Goal: Task Accomplishment & Management: Manage account settings

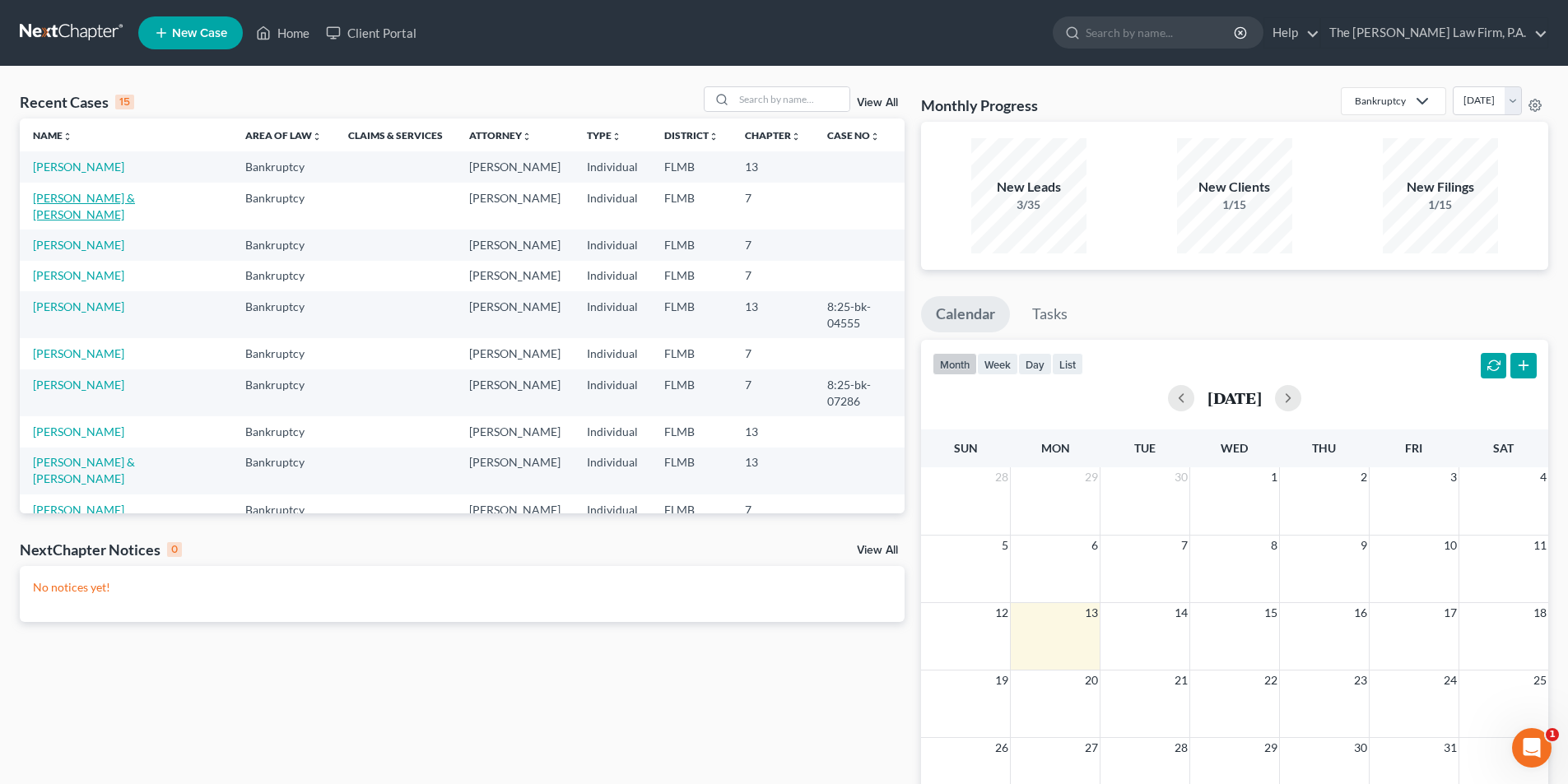
click at [92, 216] on link "[PERSON_NAME] & [PERSON_NAME]" at bounding box center [84, 206] width 102 height 30
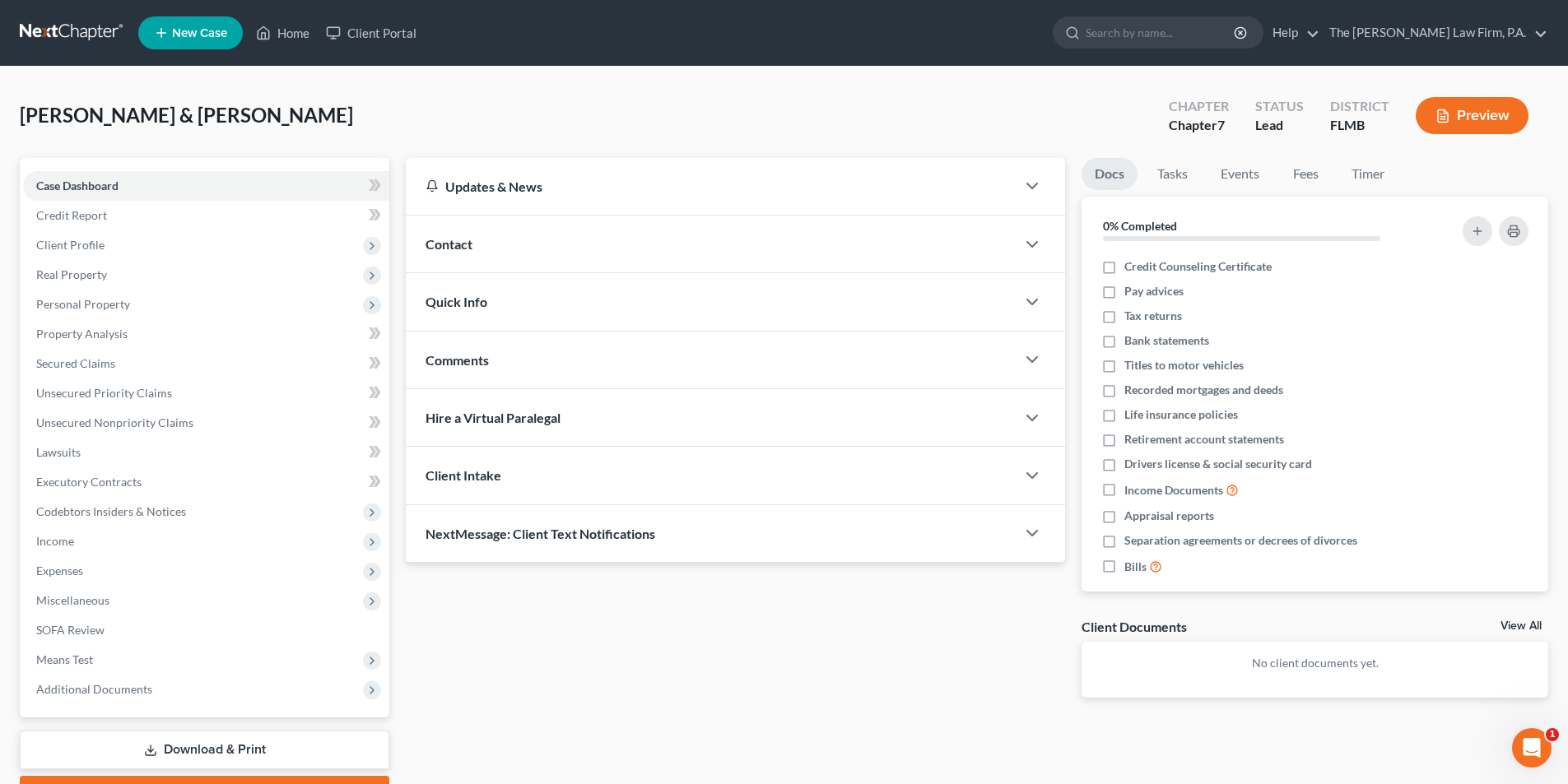
click at [232, 754] on link "Download & Print" at bounding box center [205, 750] width 370 height 38
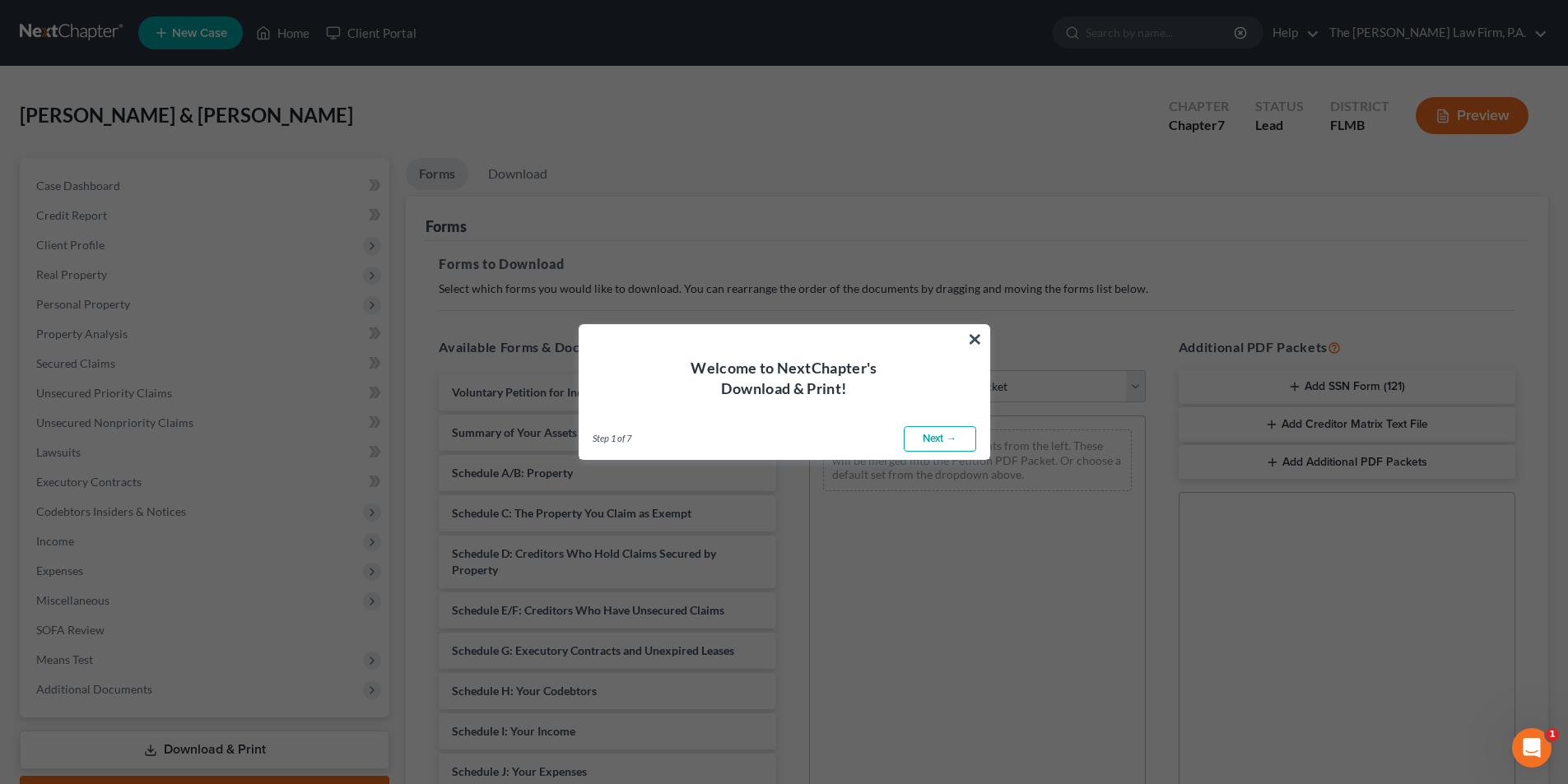
click at [931, 443] on link "Next →" at bounding box center [939, 439] width 73 height 26
select select "0"
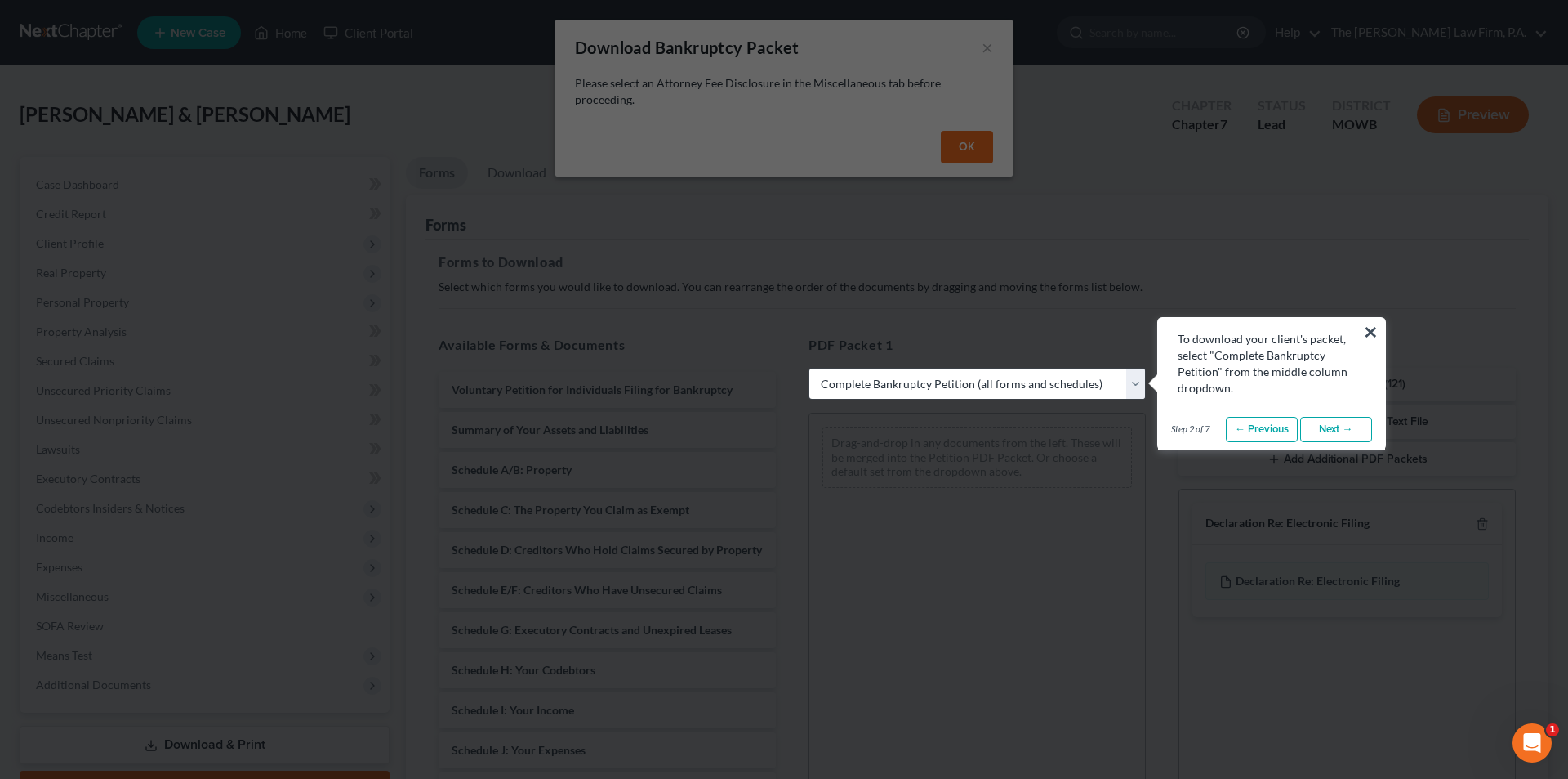
click at [1339, 425] on link "Next →" at bounding box center [1336, 429] width 72 height 26
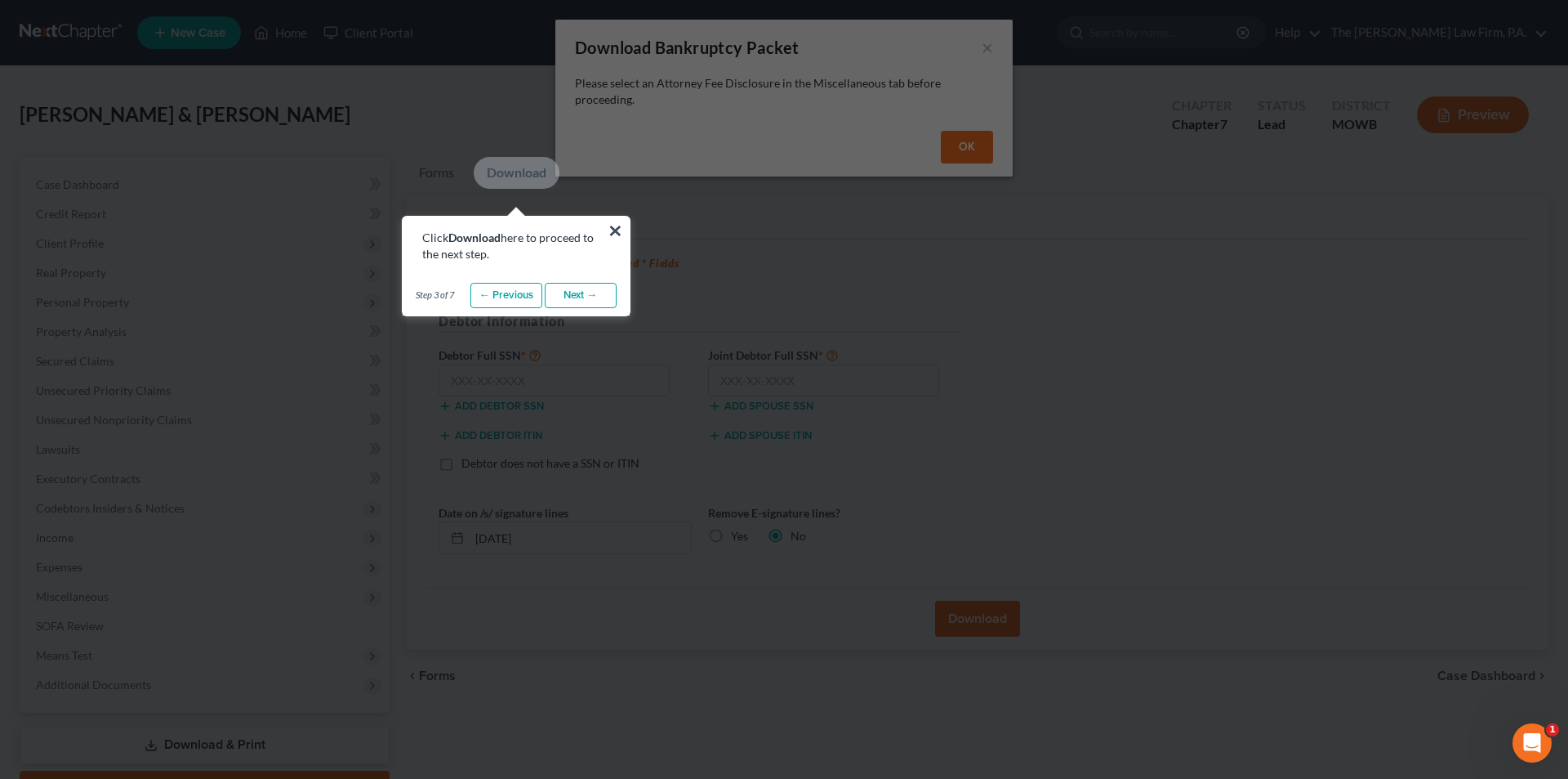
click at [593, 298] on link "Next →" at bounding box center [580, 295] width 72 height 26
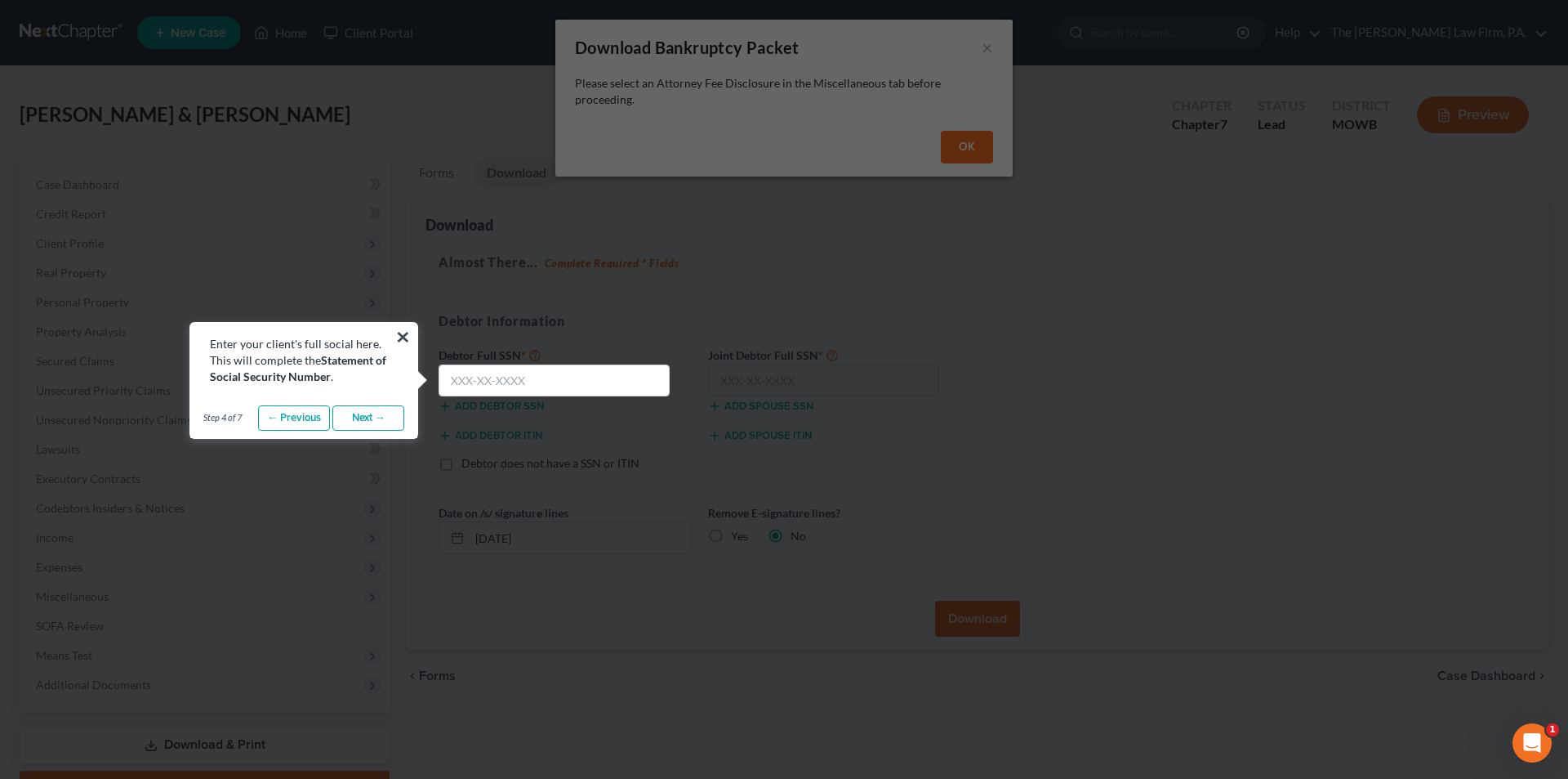
click at [363, 421] on link "Next →" at bounding box center [369, 418] width 72 height 26
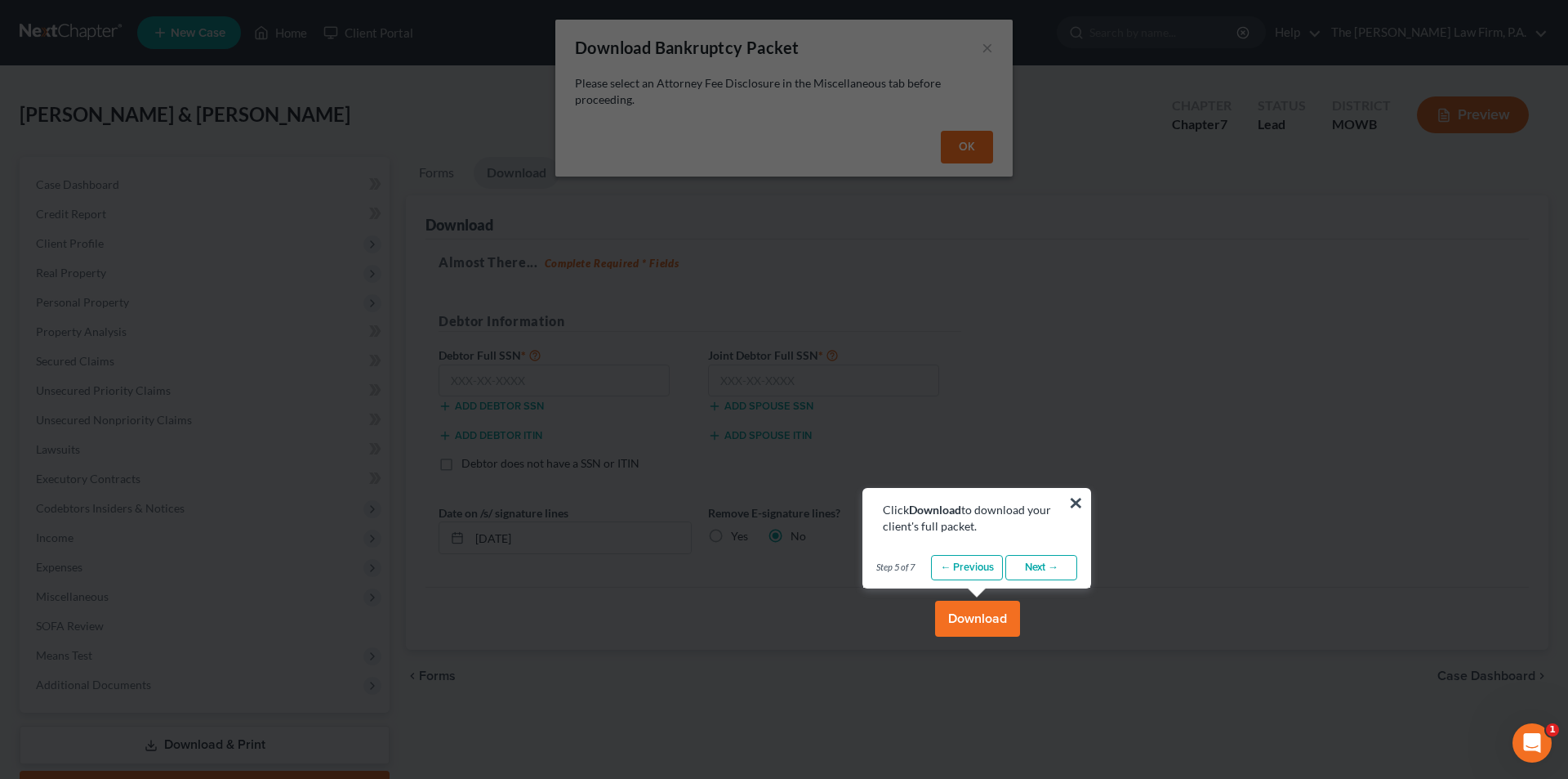
click at [1043, 573] on link "Next →" at bounding box center [1041, 567] width 72 height 26
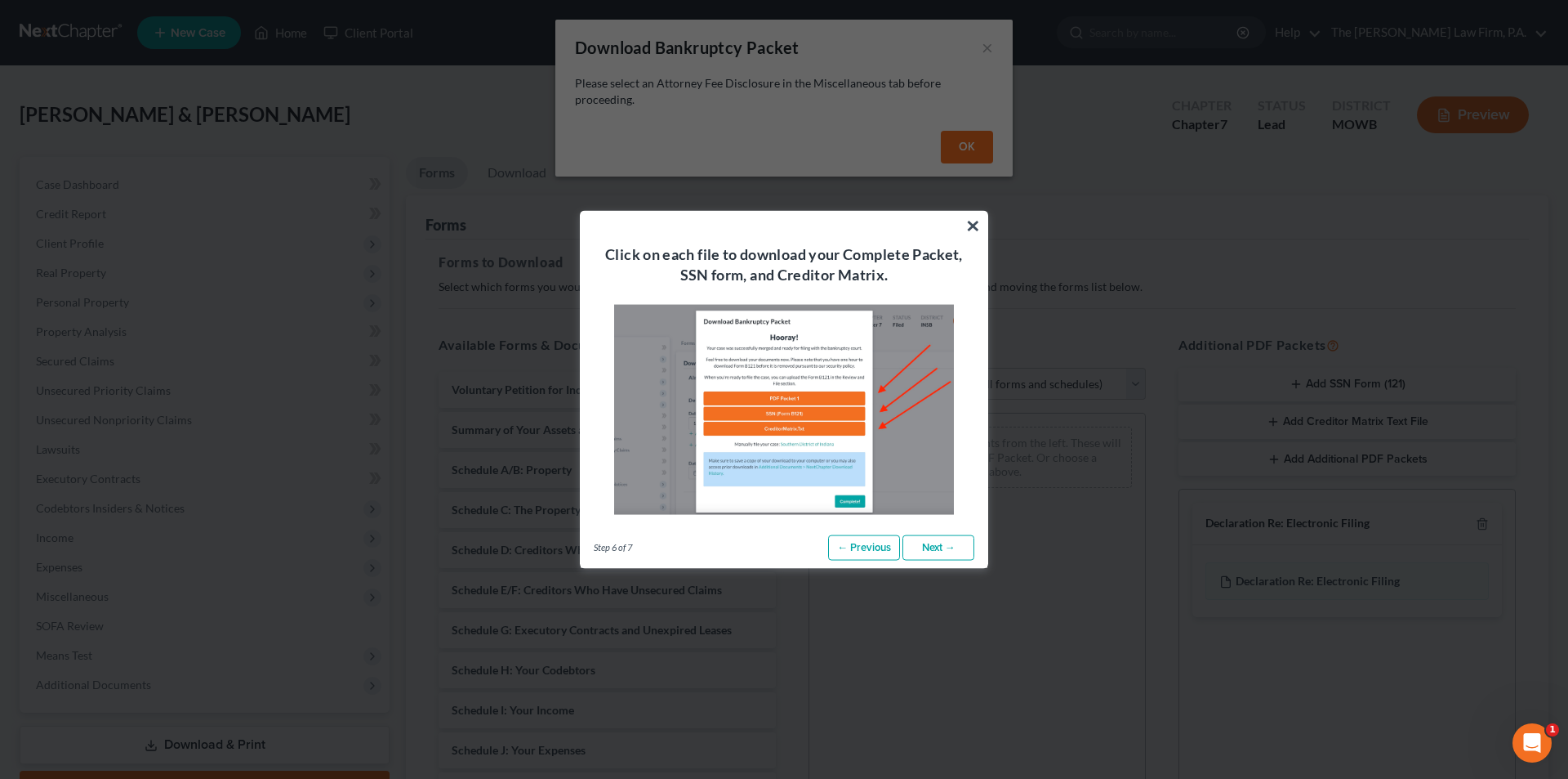
click at [924, 542] on link "Next →" at bounding box center [938, 547] width 72 height 26
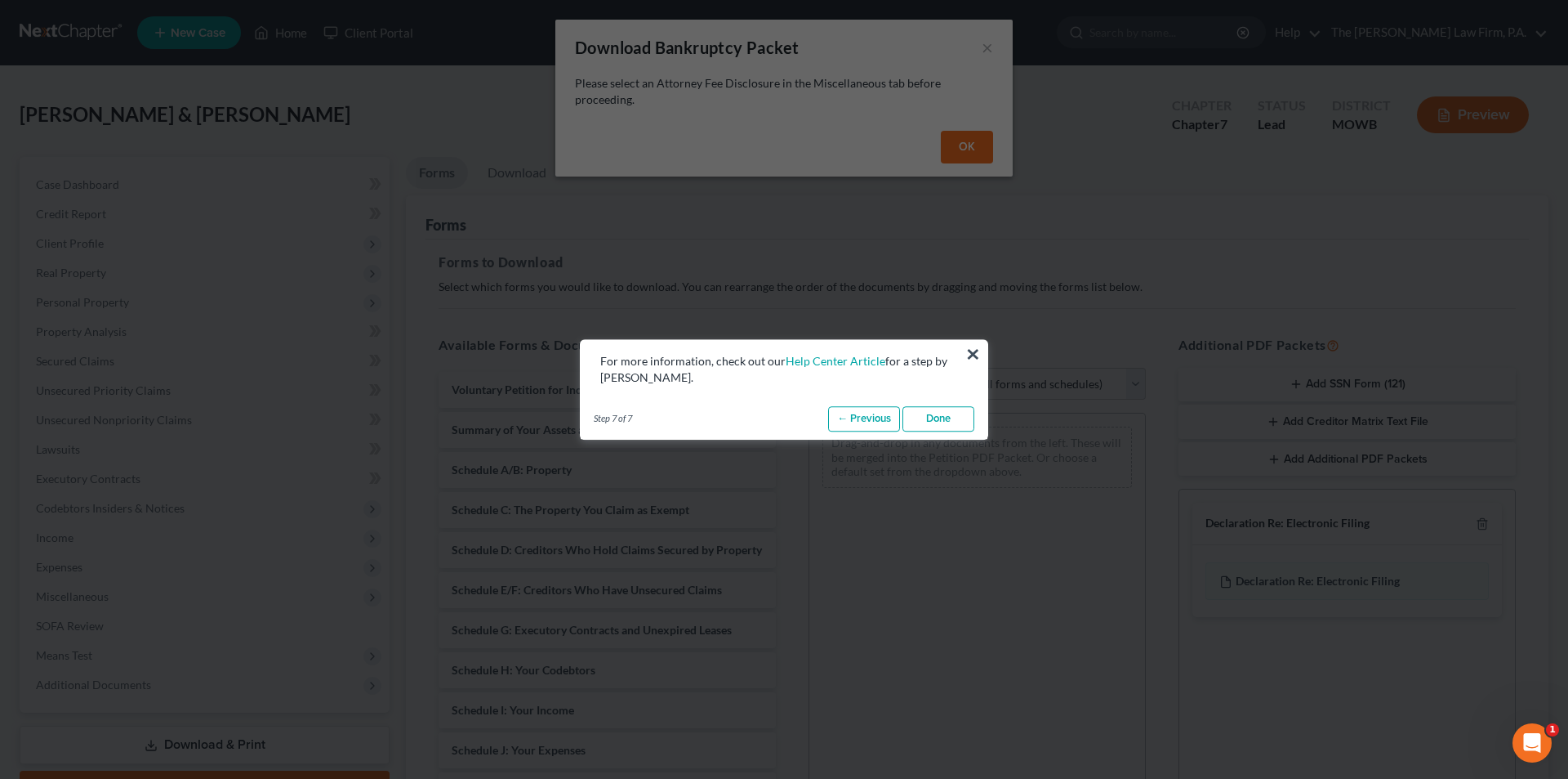
click at [939, 422] on link "Done" at bounding box center [938, 419] width 72 height 26
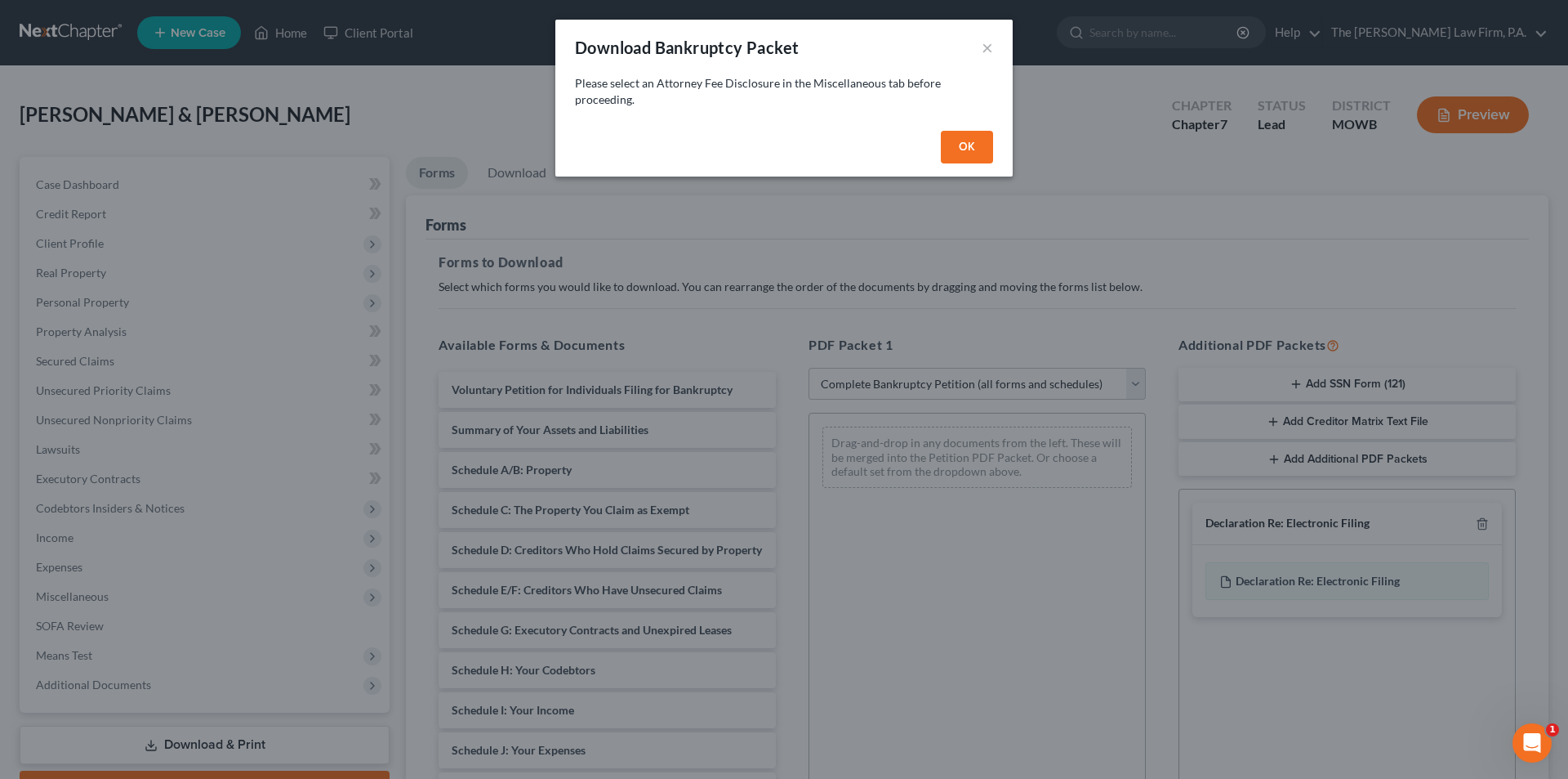
click at [965, 147] on button "OK" at bounding box center [967, 146] width 52 height 32
select select
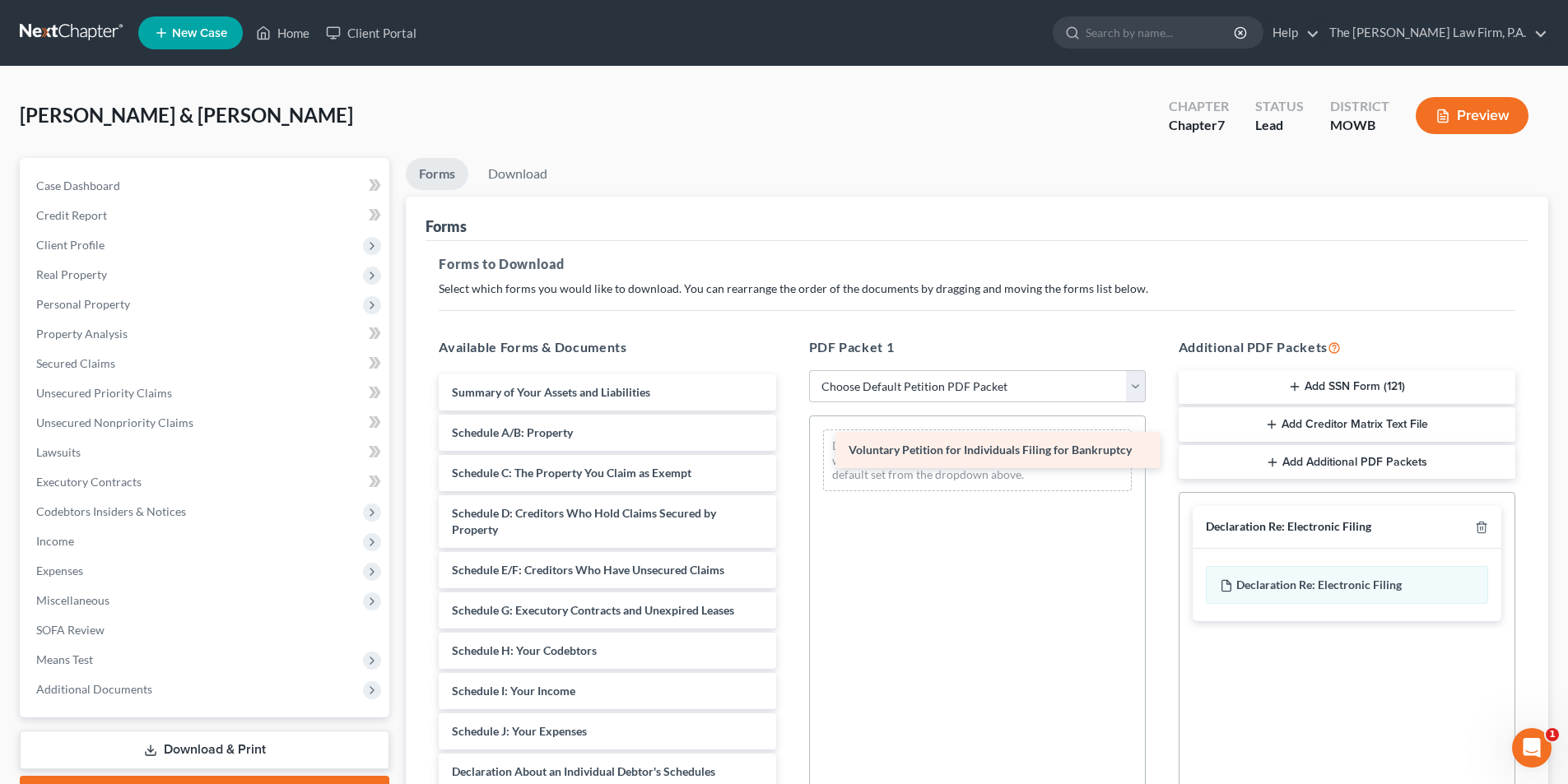
drag, startPoint x: 569, startPoint y: 388, endPoint x: 966, endPoint y: 445, distance: 401.1
click at [789, 445] on div "Voluntary Petition for Individuals Filing for Bankruptcy Voluntary Petition for…" at bounding box center [607, 768] width 363 height 787
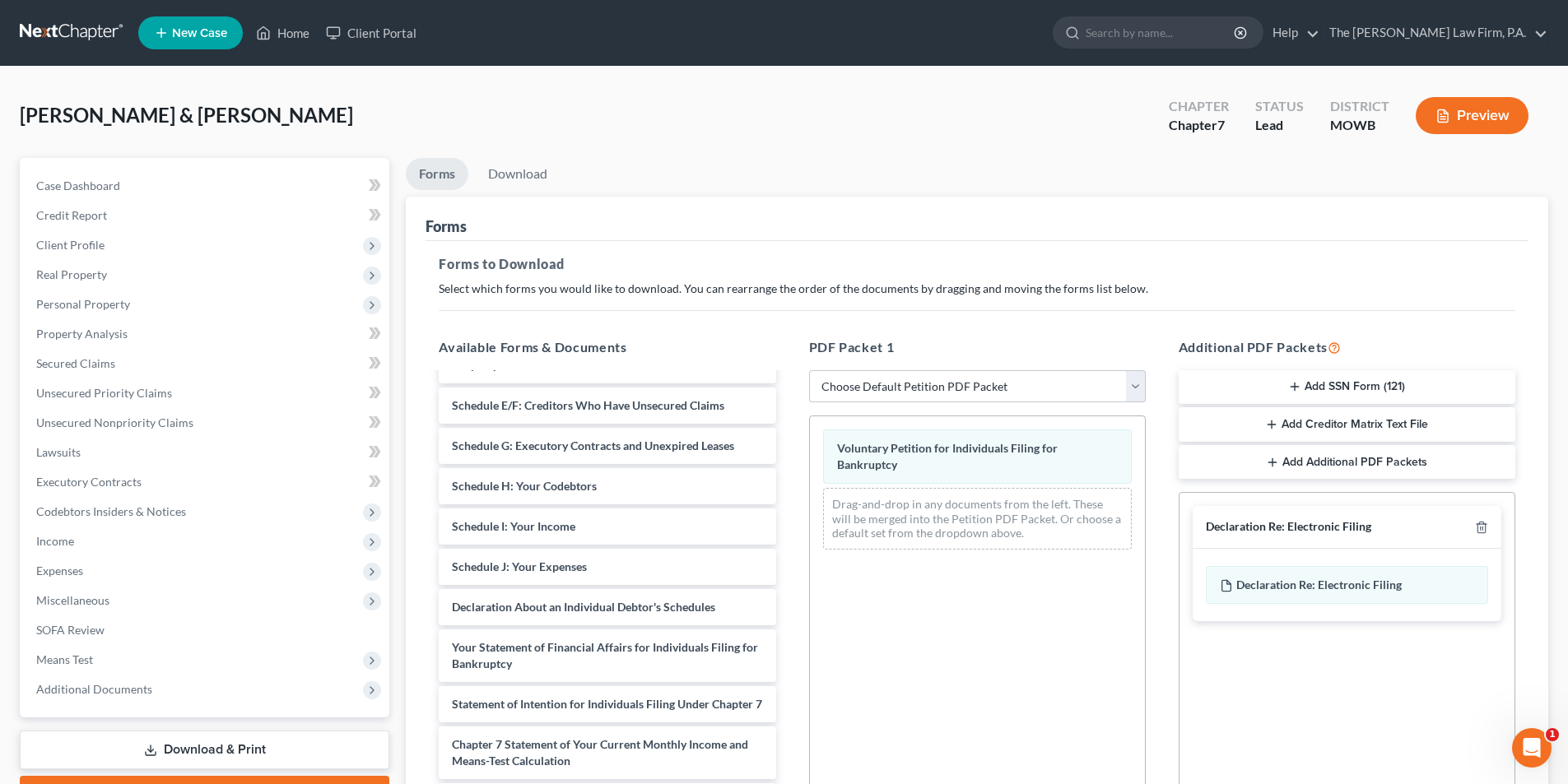
scroll to position [247, 0]
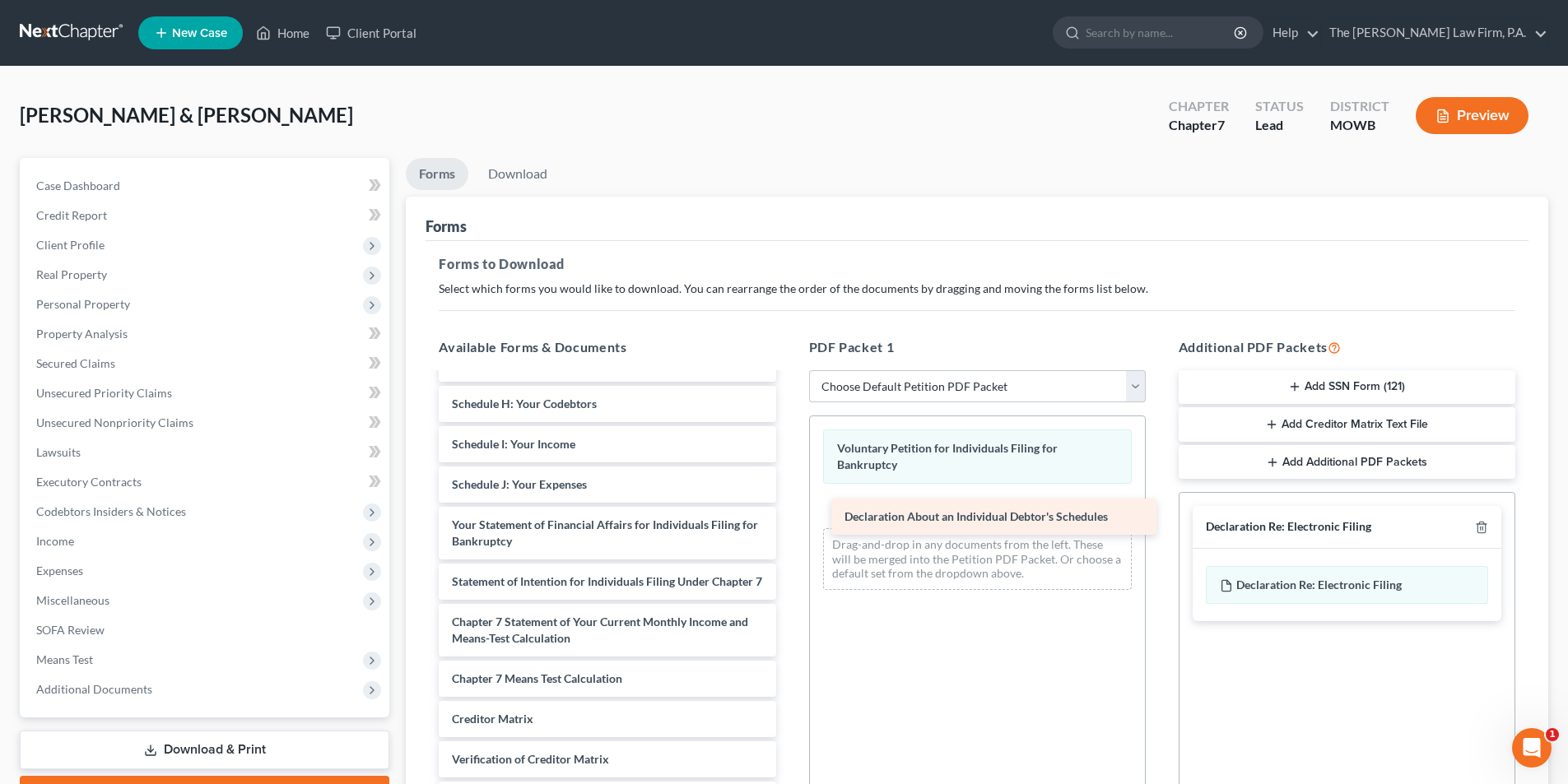
drag, startPoint x: 523, startPoint y: 528, endPoint x: 908, endPoint y: 517, distance: 385.2
click at [789, 517] on div "Declaration About an Individual Debtor's Schedules Summary of Your Assets and L…" at bounding box center [607, 501] width 363 height 747
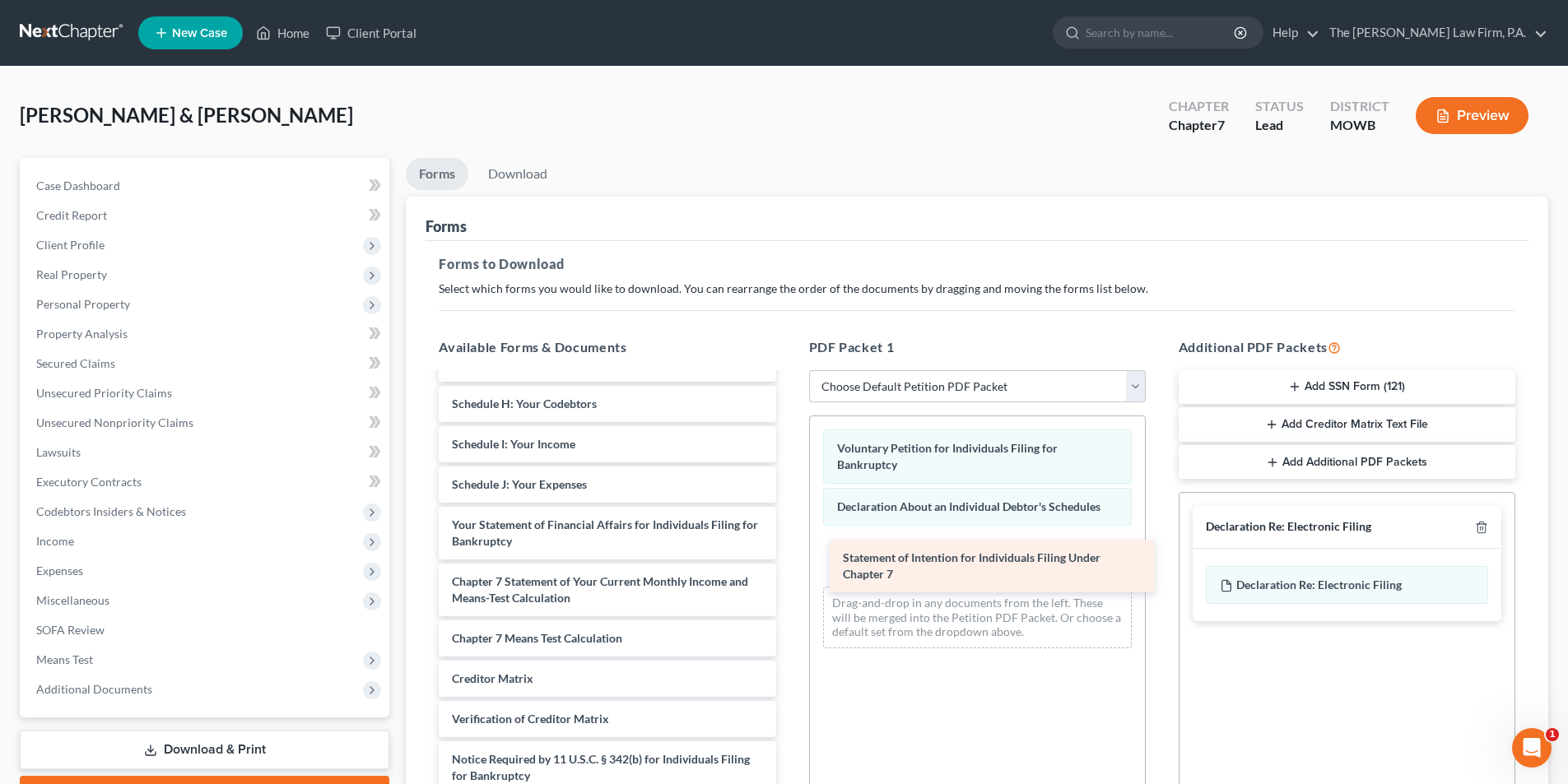
drag, startPoint x: 494, startPoint y: 593, endPoint x: 886, endPoint y: 570, distance: 392.7
click at [789, 570] on div "Statement of Intention for Individuals Filing Under Chapter 7 Summary of Your A…" at bounding box center [607, 481] width 363 height 706
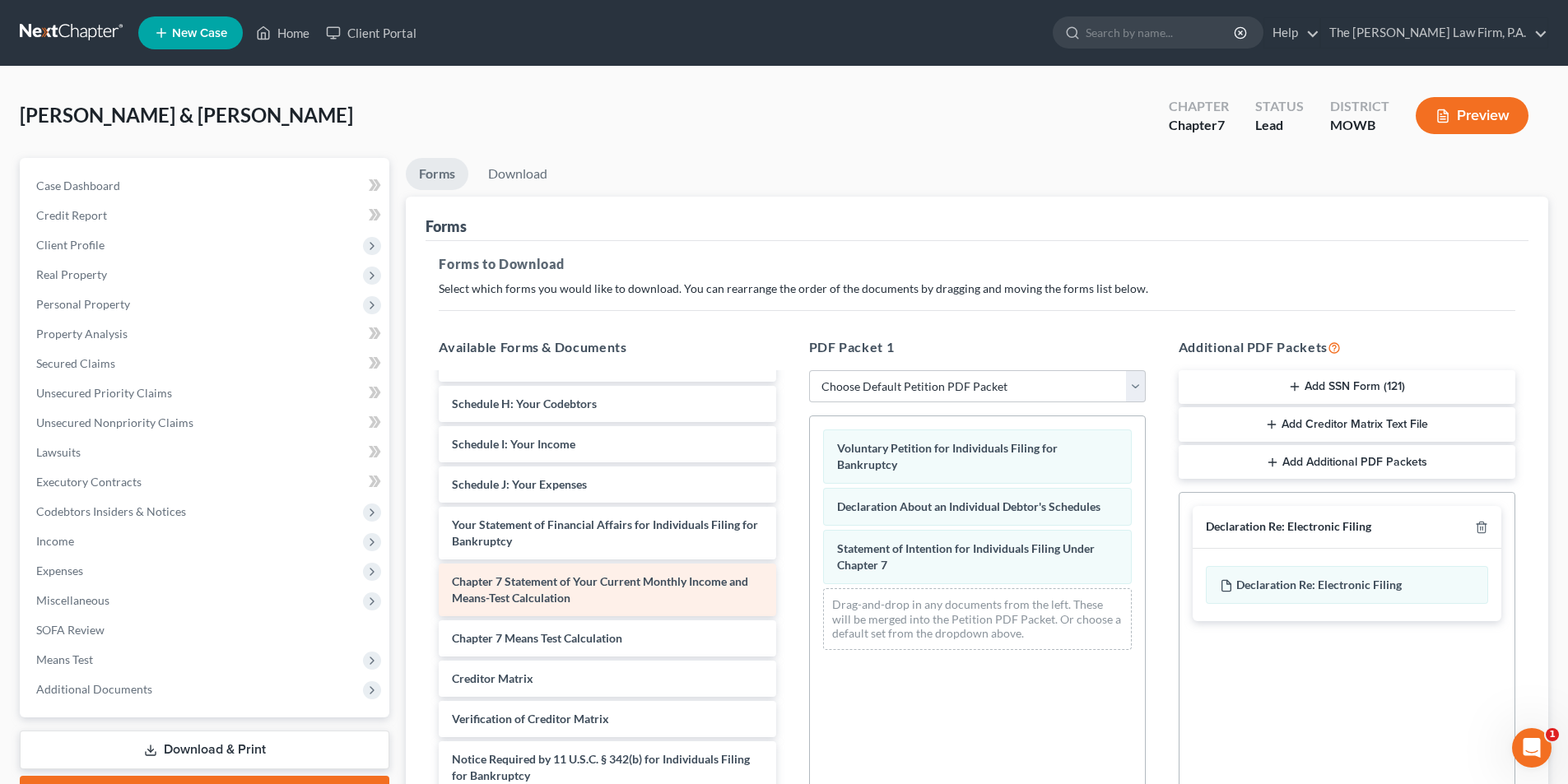
click at [521, 598] on span "Chapter 7 Statement of Your Current Monthly Income and Means-Test Calculation" at bounding box center [600, 589] width 296 height 30
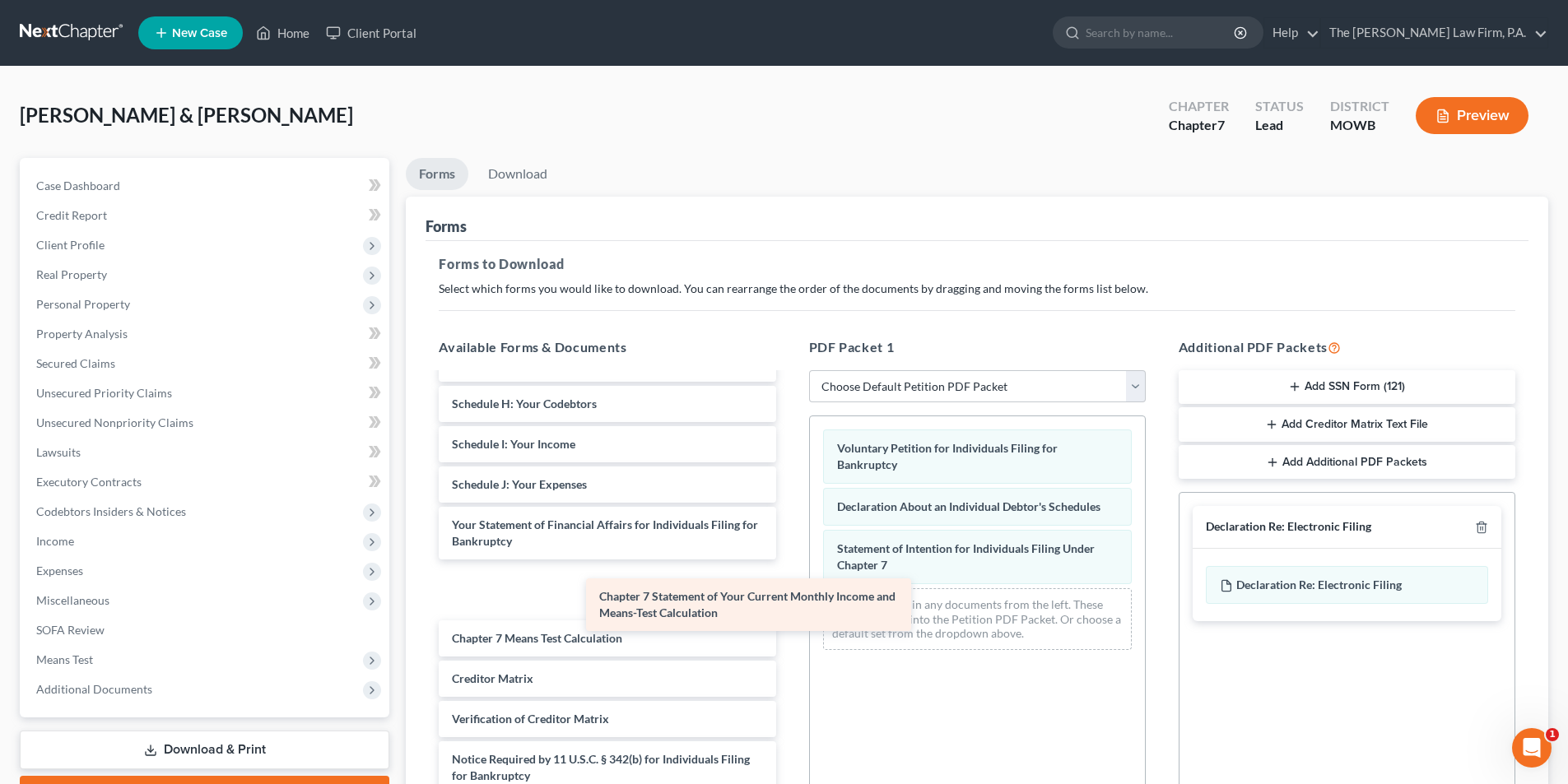
scroll to position [206, 0]
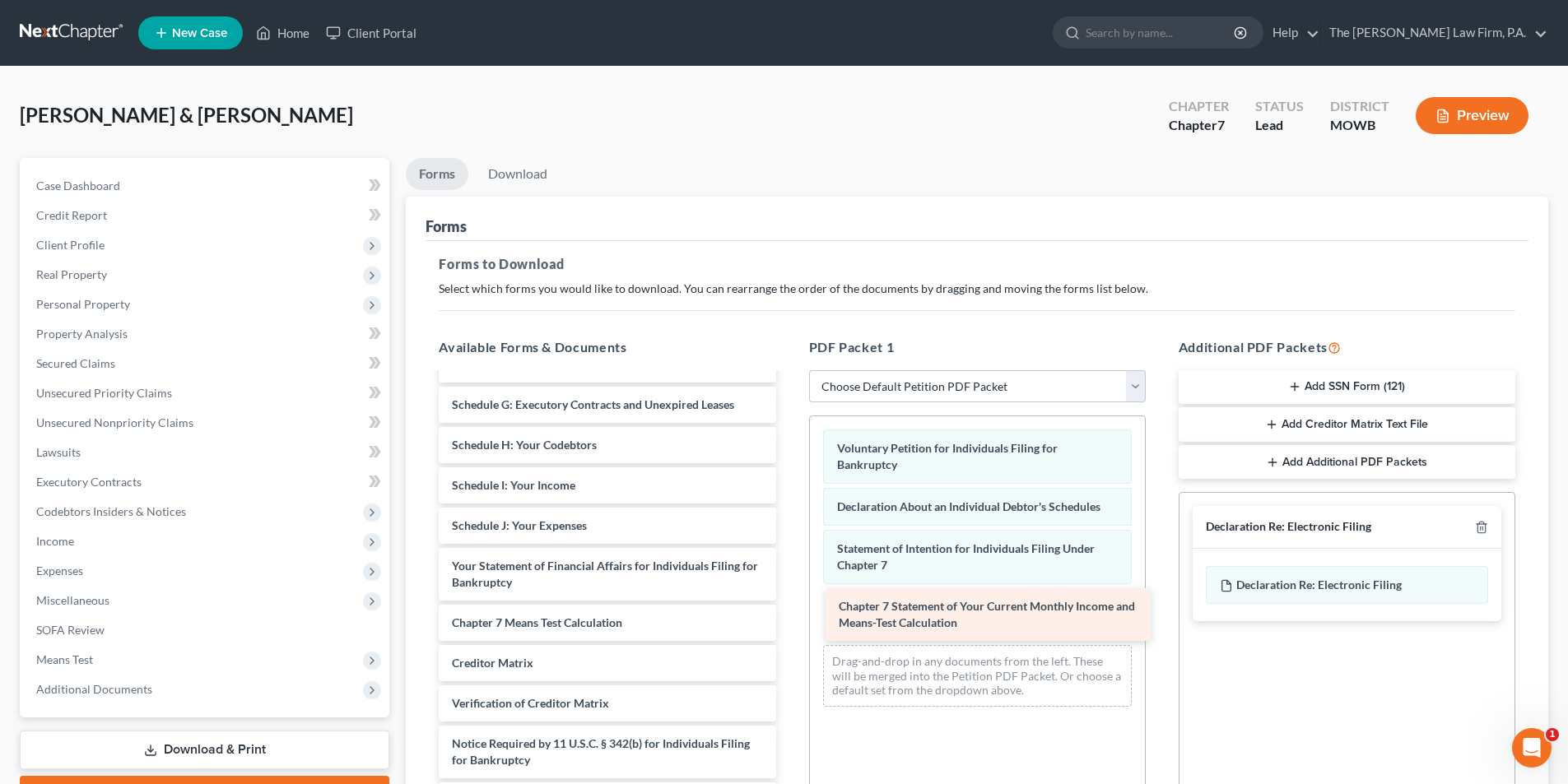
drag, startPoint x: 521, startPoint y: 597, endPoint x: 907, endPoint y: 622, distance: 386.8
click at [789, 622] on div "Chapter 7 Statement of Your Current Monthly Income and Means-Test Calculation S…" at bounding box center [607, 493] width 363 height 649
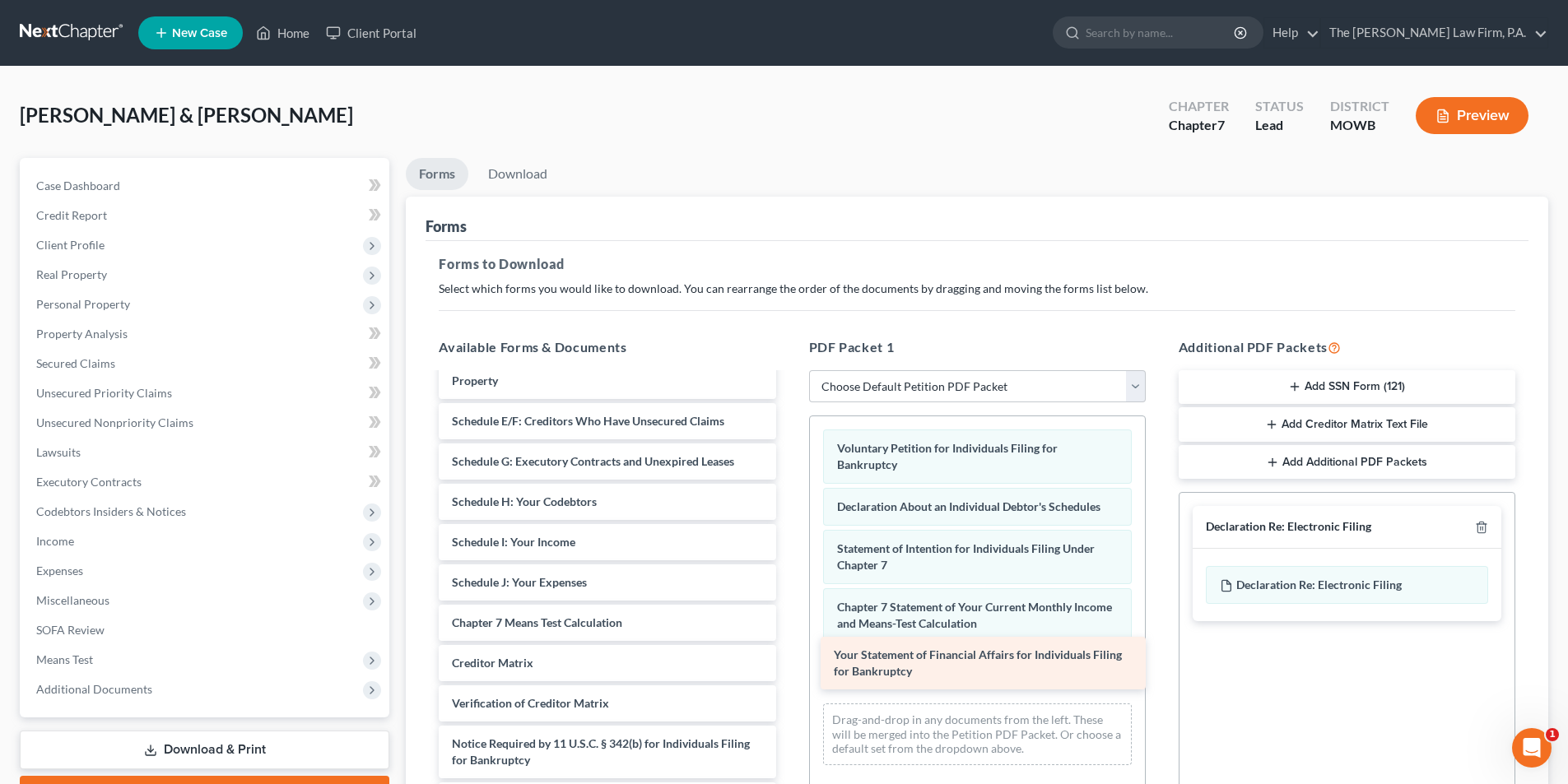
scroll to position [149, 0]
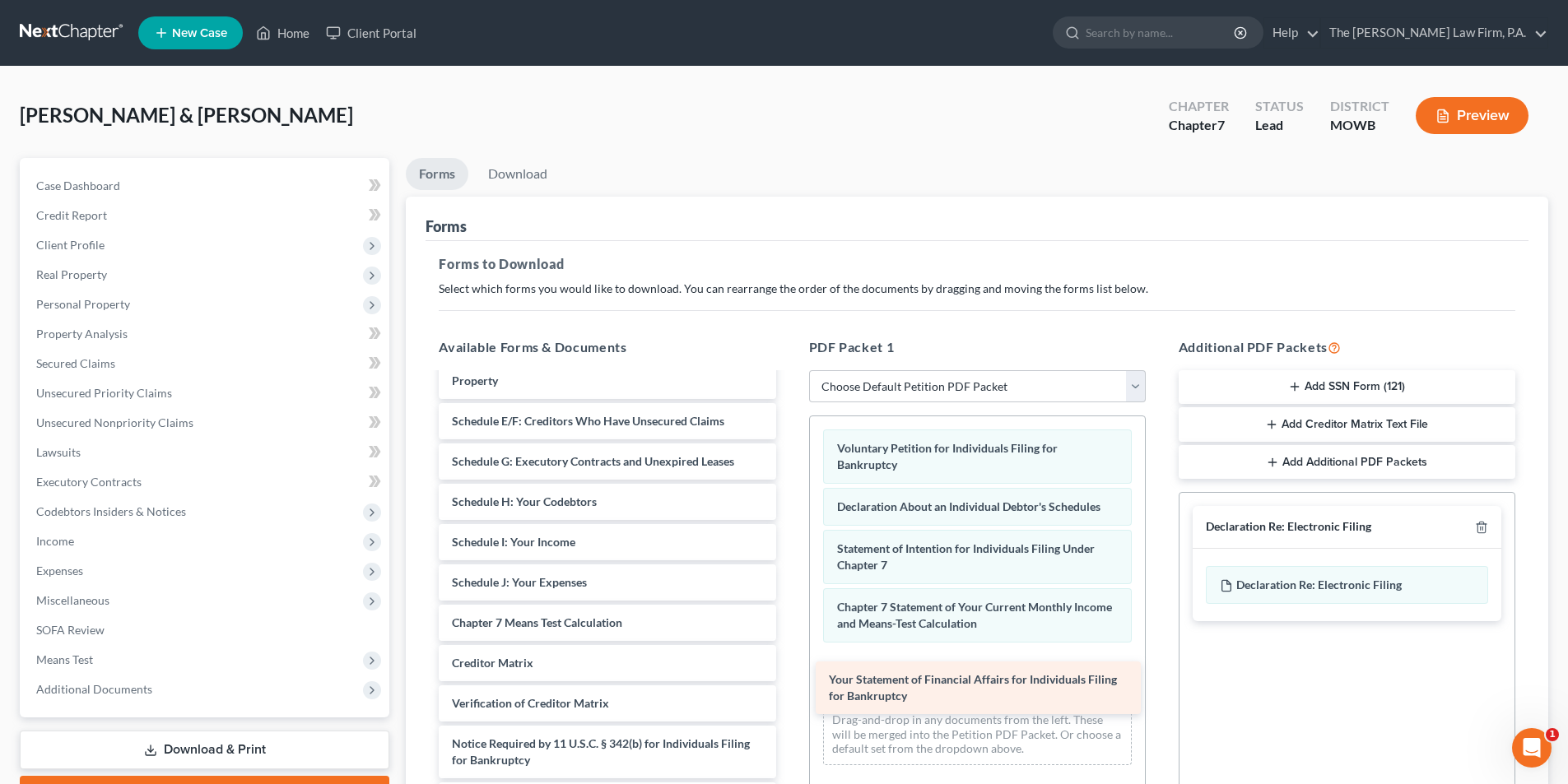
drag, startPoint x: 545, startPoint y: 575, endPoint x: 922, endPoint y: 689, distance: 393.9
click at [789, 689] on div "Your Statement of Financial Affairs for Individuals Filing for Bankruptcy Summa…" at bounding box center [607, 522] width 363 height 593
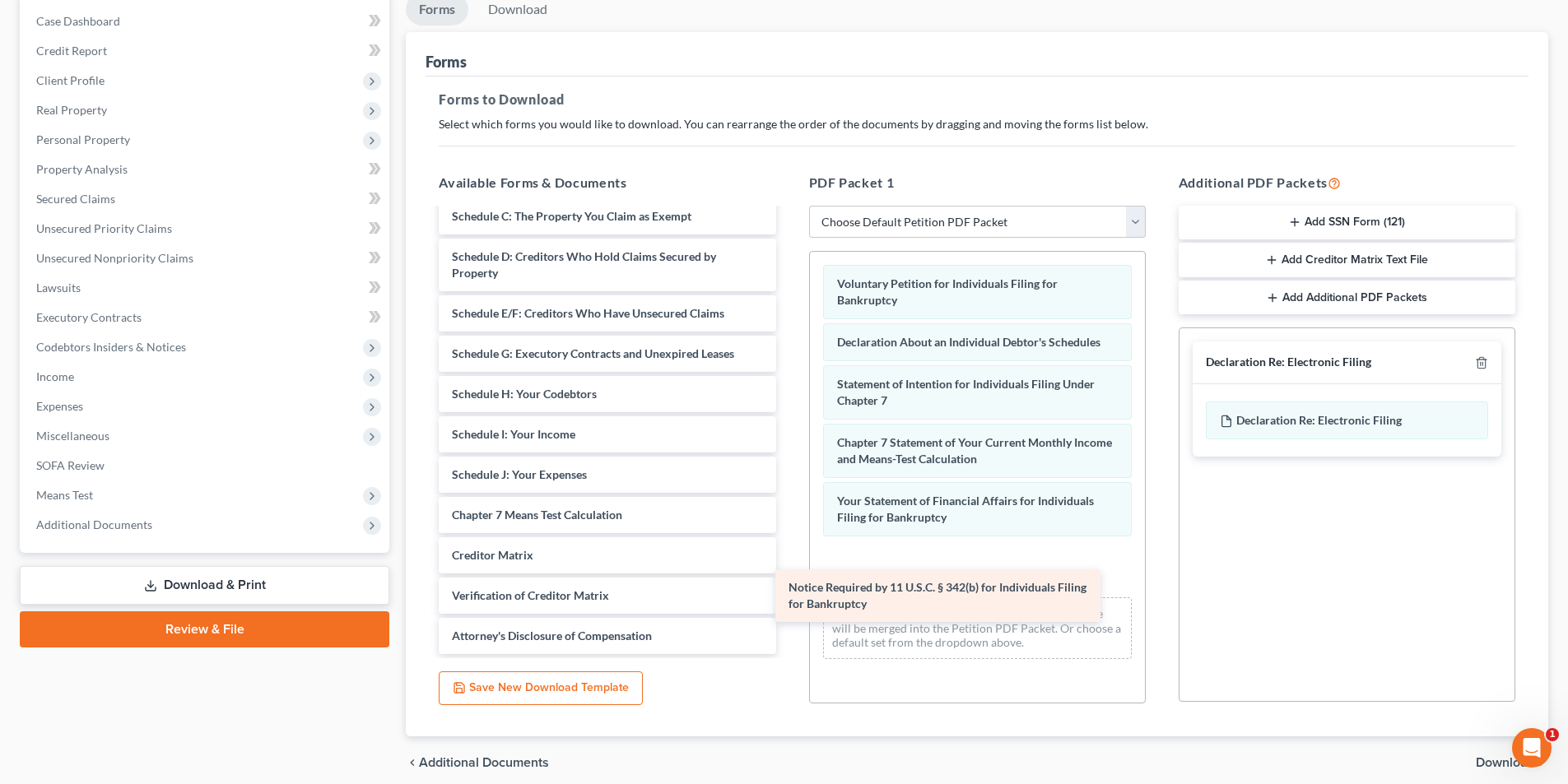
scroll to position [92, 0]
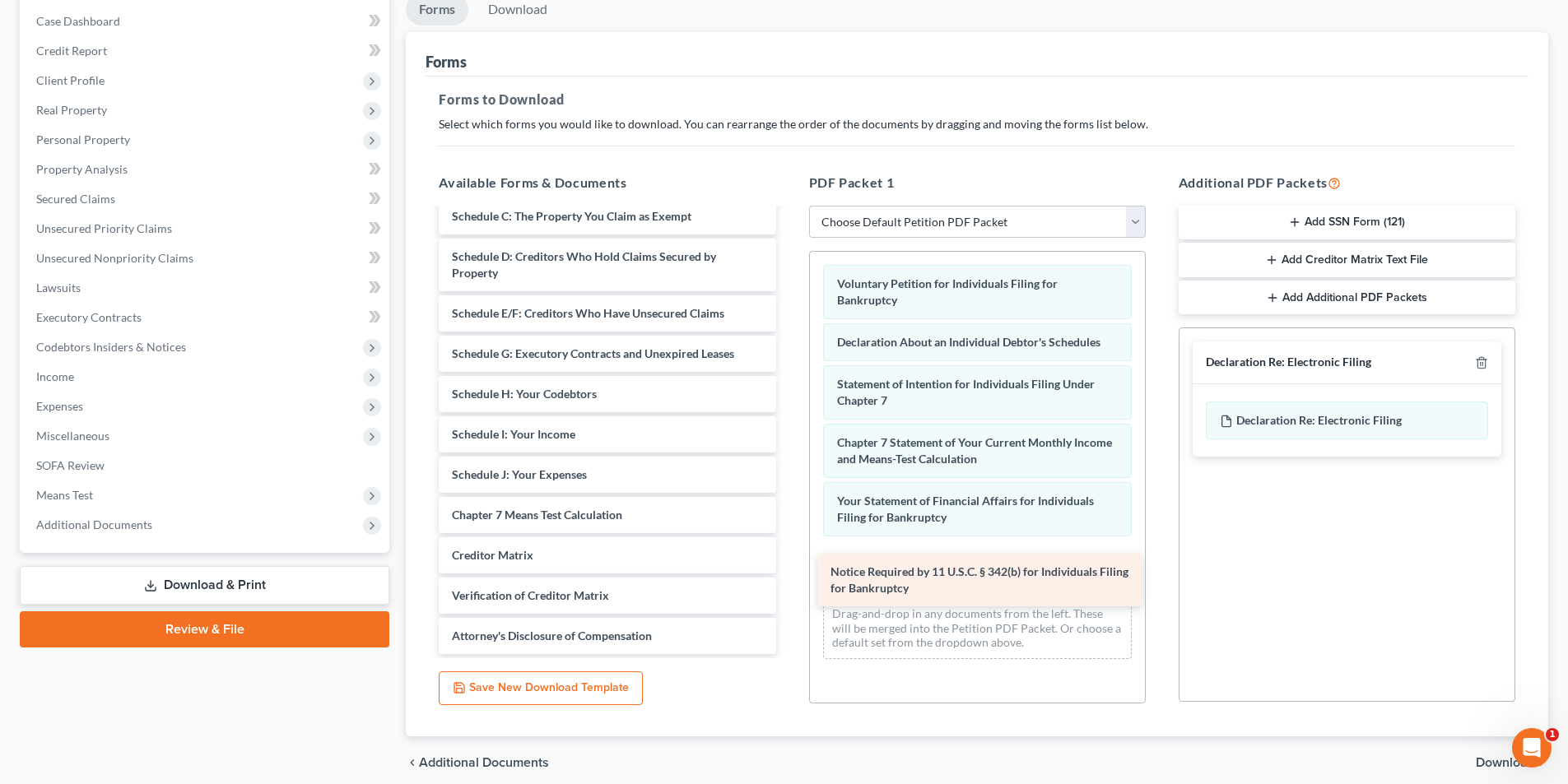
drag, startPoint x: 539, startPoint y: 594, endPoint x: 917, endPoint y: 588, distance: 378.0
click at [789, 588] on div "Notice Required by 11 U.S.C. § 342(b) for Individuals Filing for Bankruptcy Sum…" at bounding box center [607, 386] width 363 height 537
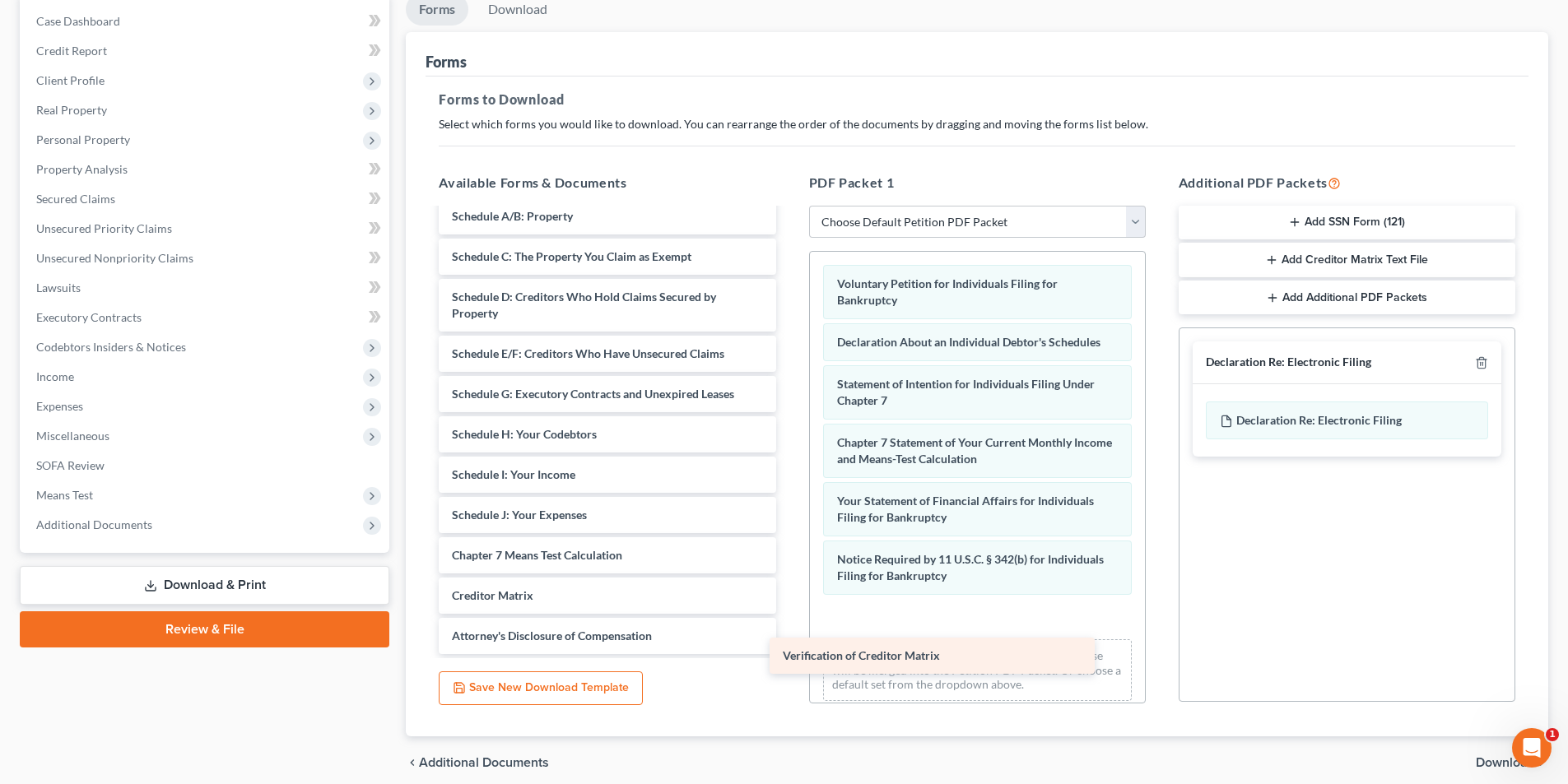
scroll to position [52, 0]
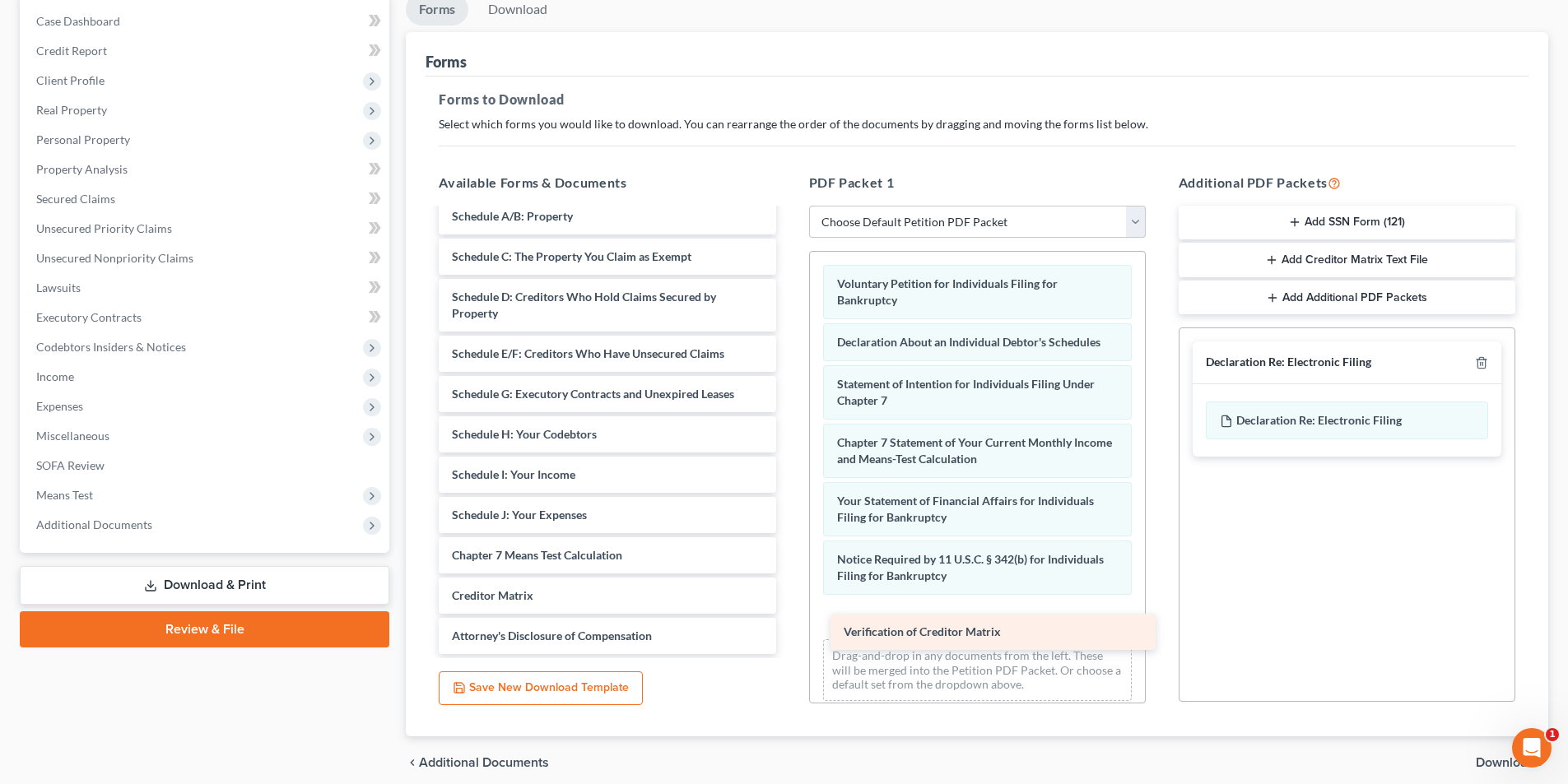
drag, startPoint x: 533, startPoint y: 595, endPoint x: 924, endPoint y: 632, distance: 392.7
click at [789, 632] on div "Verification of Creditor Matrix Summary of Your Assets and Liabilities Schedule…" at bounding box center [607, 405] width 363 height 496
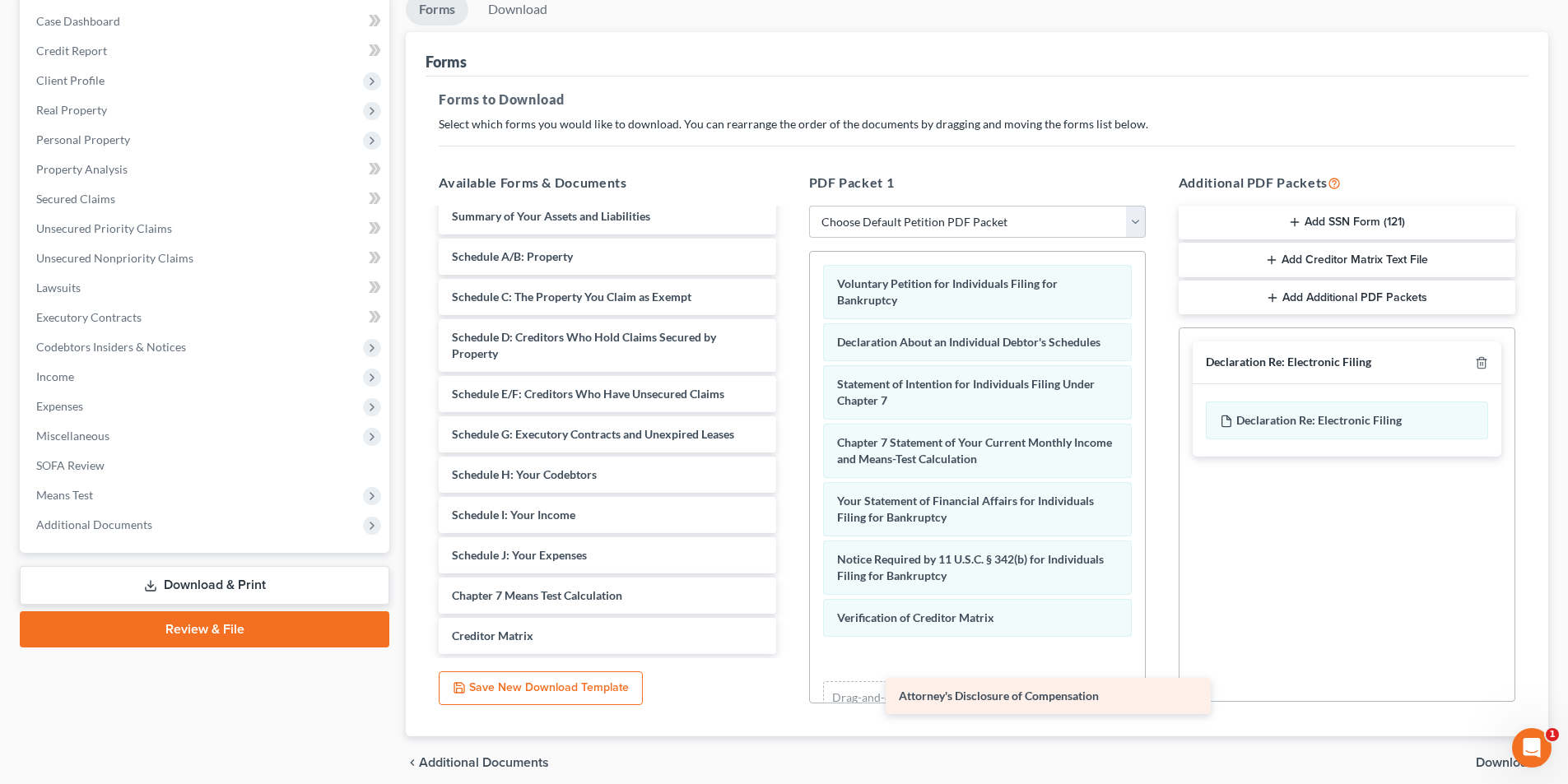
scroll to position [12, 0]
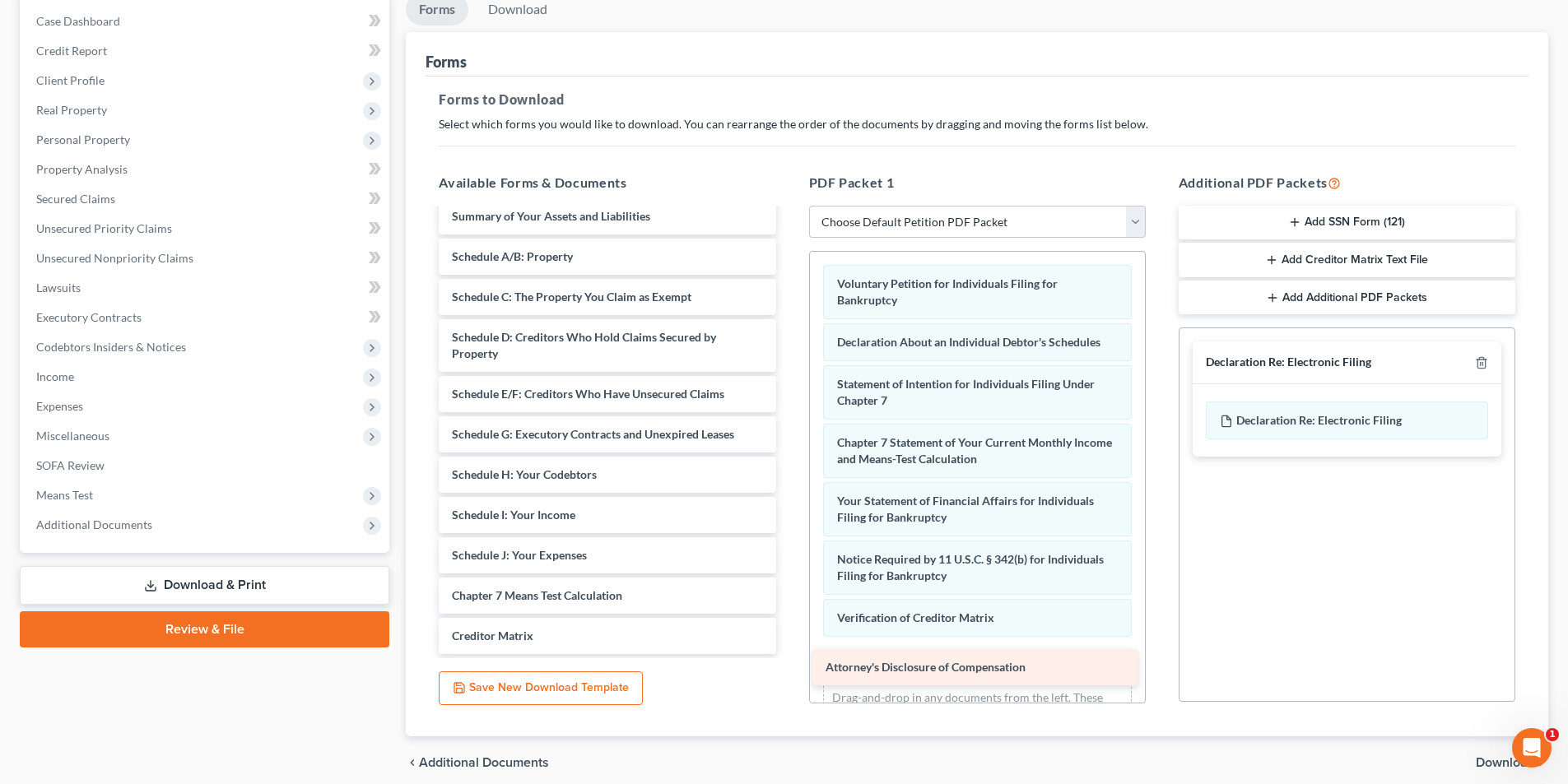
drag, startPoint x: 539, startPoint y: 644, endPoint x: 912, endPoint y: 676, distance: 374.4
click at [789, 654] on div "Attorney's Disclosure of Compensation Summary of Your Assets and Liabilities Sc…" at bounding box center [607, 425] width 363 height 456
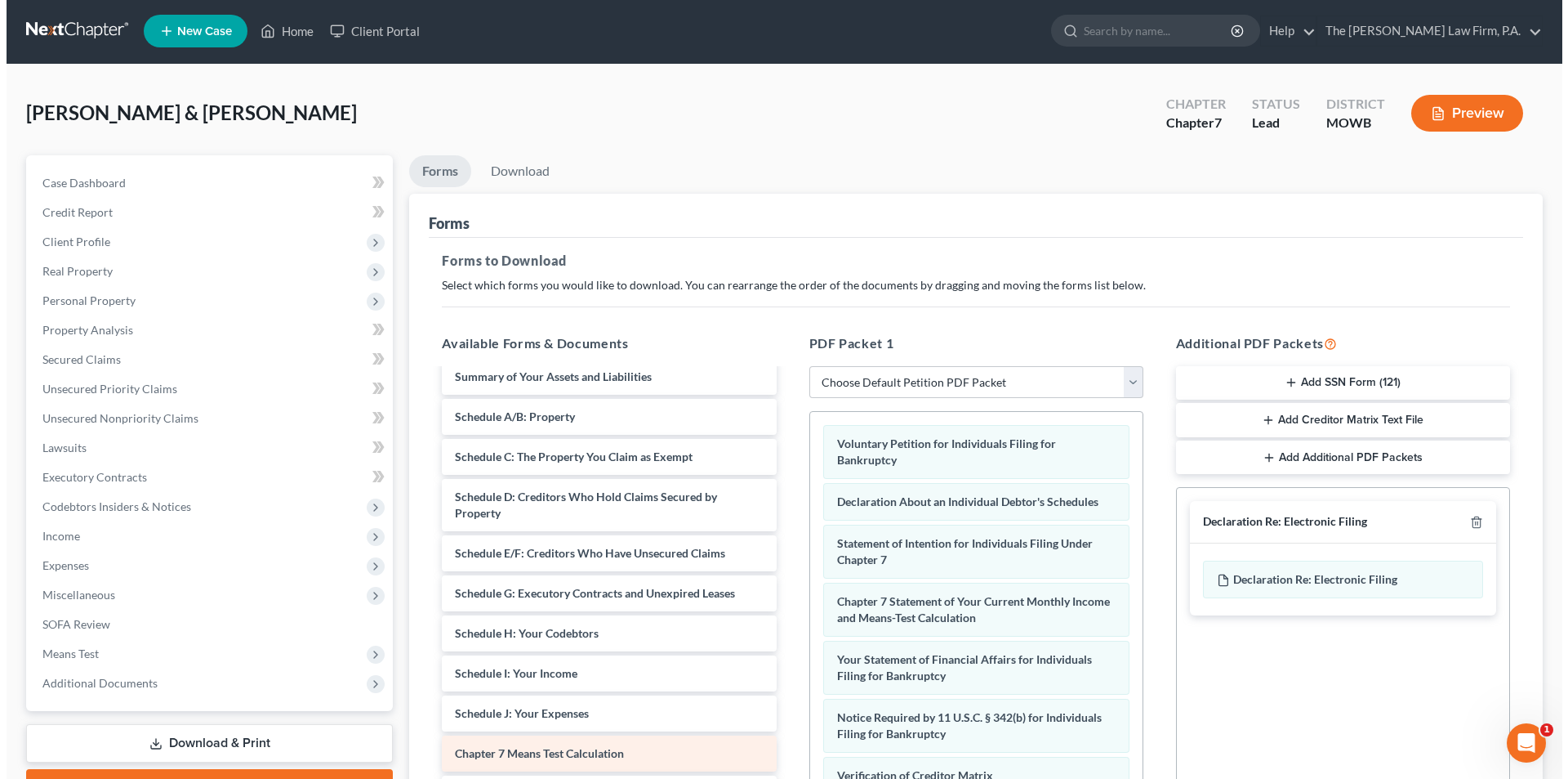
scroll to position [0, 0]
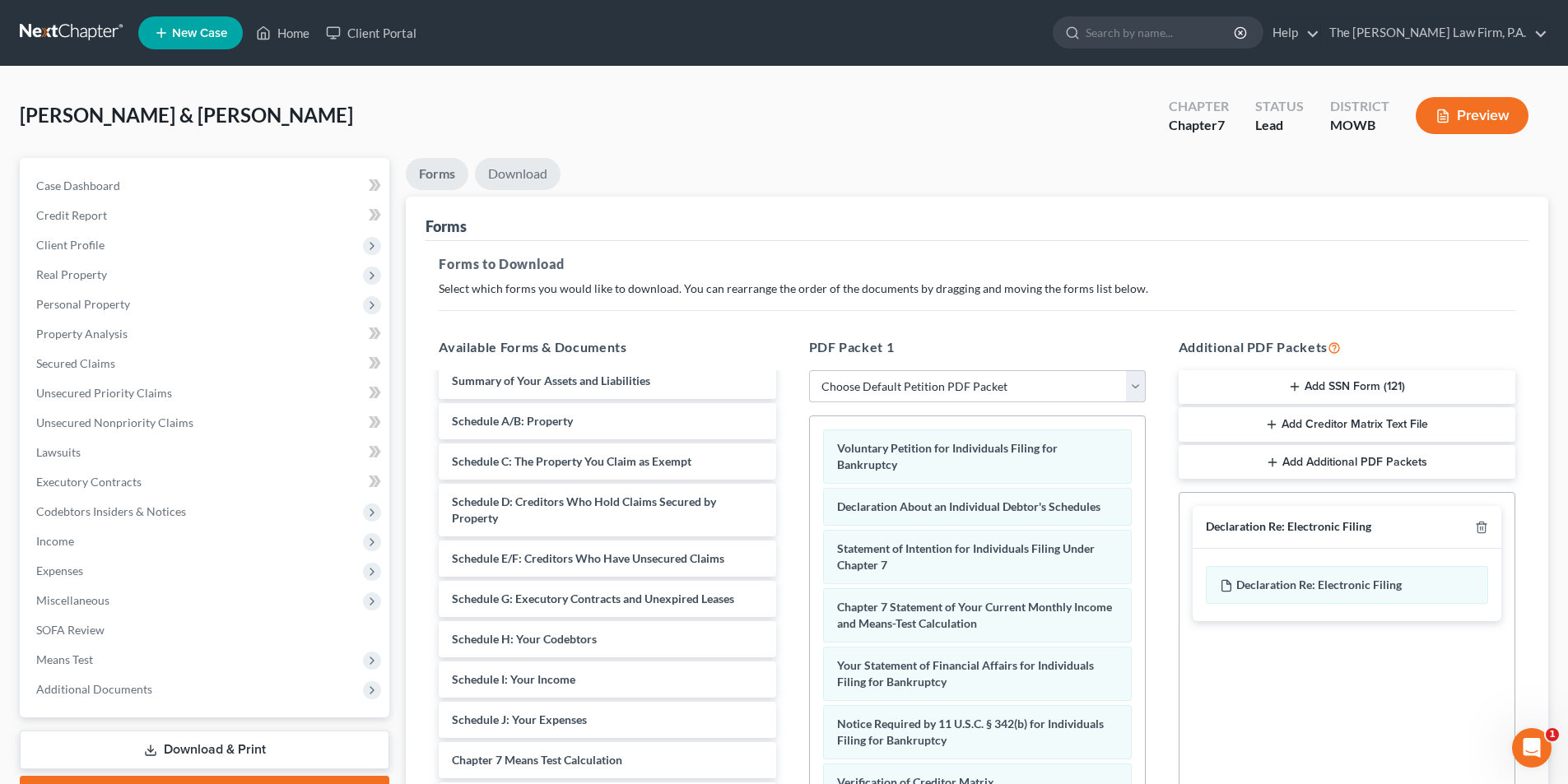
click at [521, 176] on link "Download" at bounding box center [518, 174] width 85 height 32
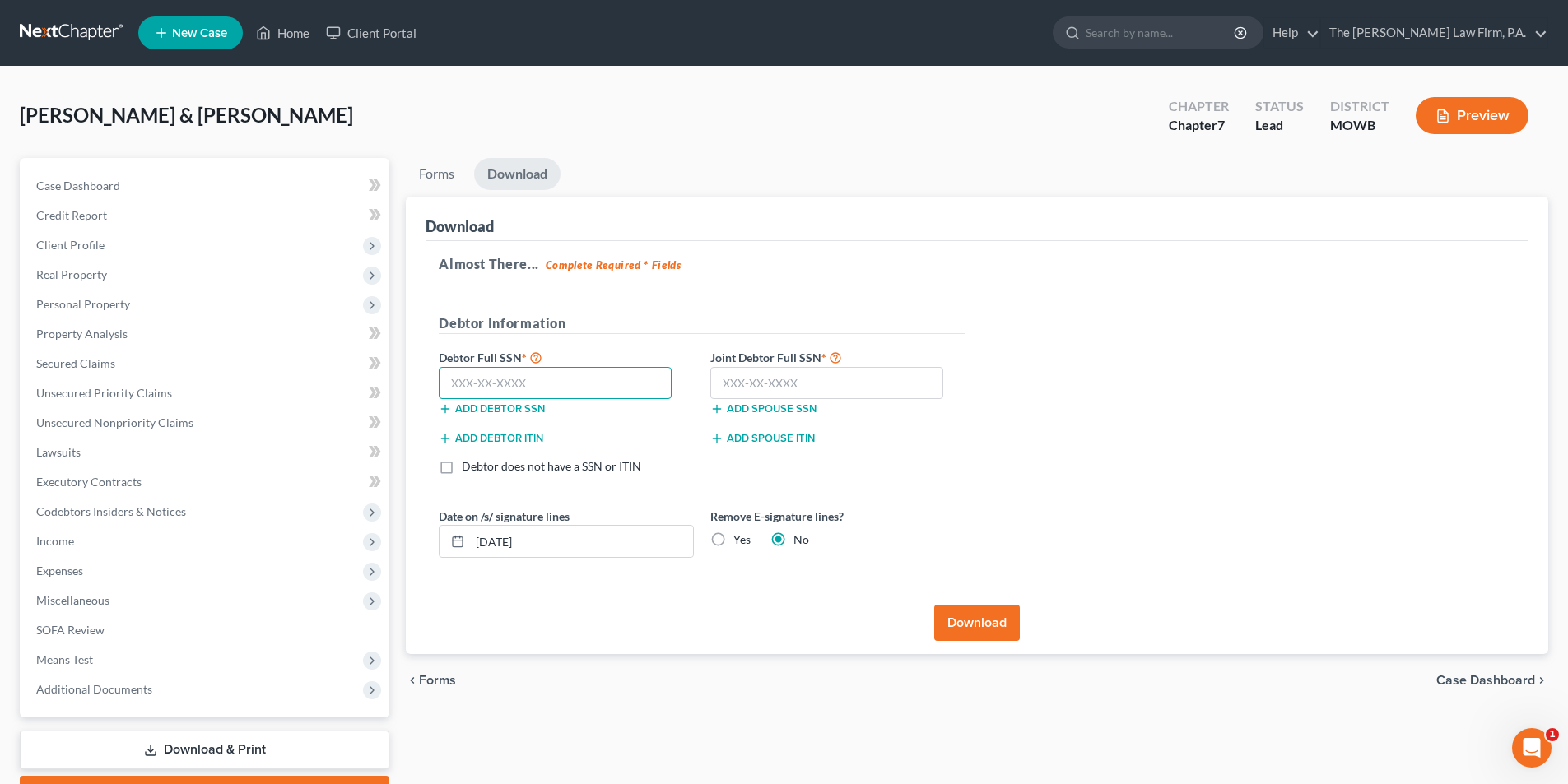
click at [514, 379] on input "text" at bounding box center [554, 383] width 232 height 33
type input "227-57-0613"
click at [743, 382] on input "text" at bounding box center [826, 383] width 232 height 33
type input "593-02-3742"
click at [971, 624] on button "Download" at bounding box center [977, 622] width 85 height 36
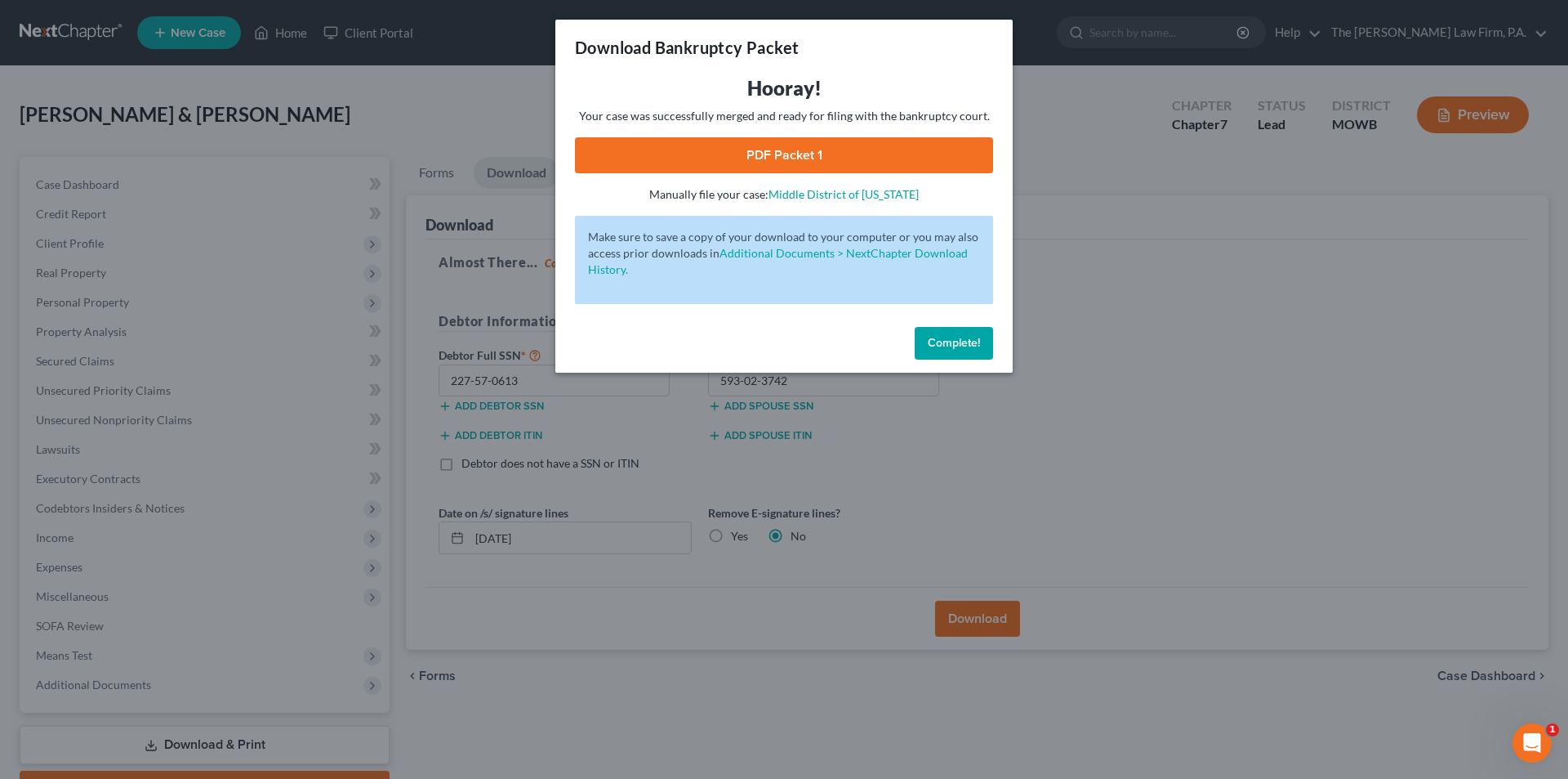
click at [797, 159] on link "PDF Packet 1" at bounding box center [784, 154] width 418 height 36
click at [945, 355] on button "Complete!" at bounding box center [954, 343] width 78 height 32
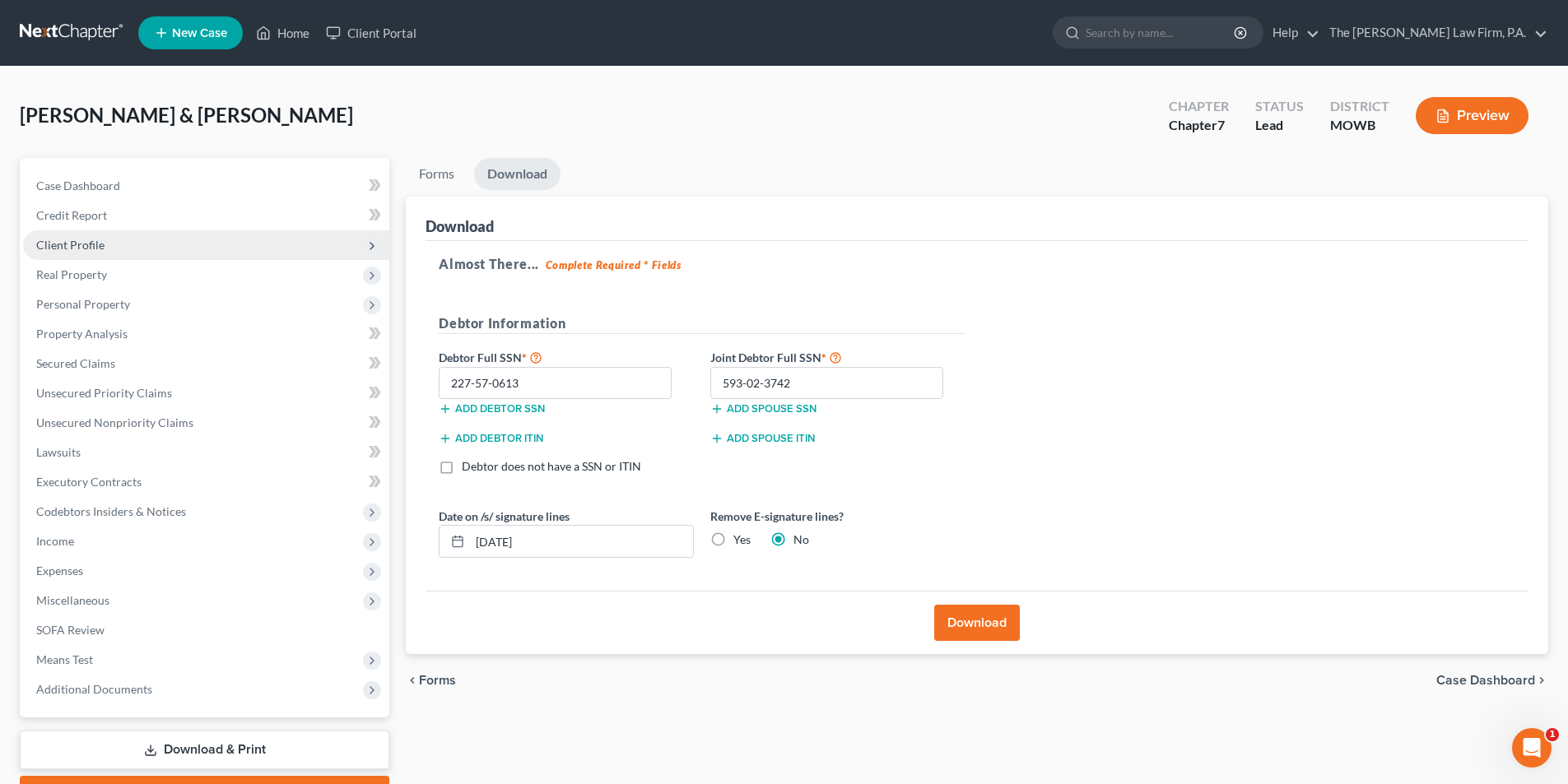
click at [55, 242] on span "Client Profile" at bounding box center [70, 244] width 69 height 14
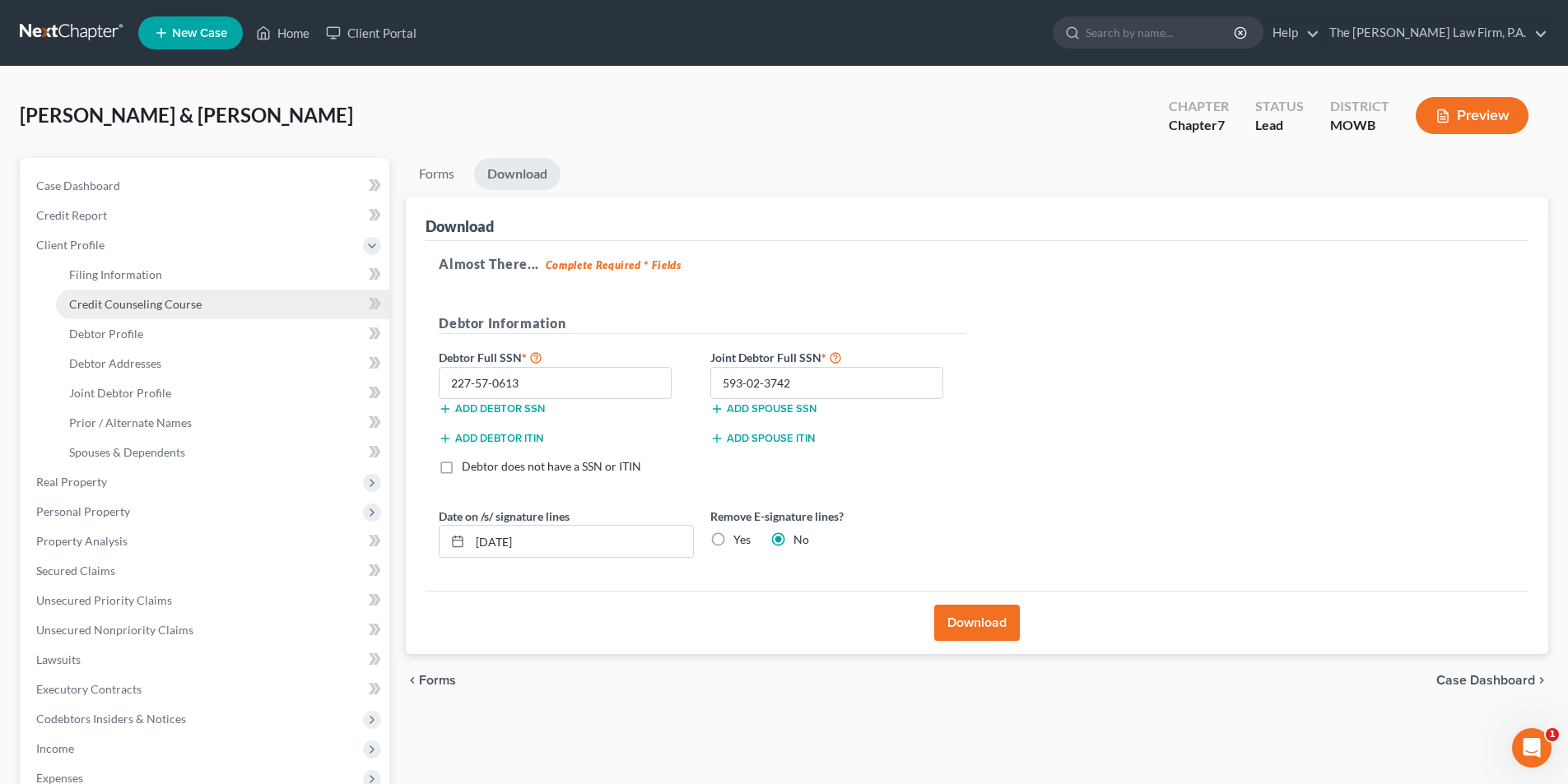
click at [95, 308] on span "Credit Counseling Course" at bounding box center [135, 303] width 132 height 14
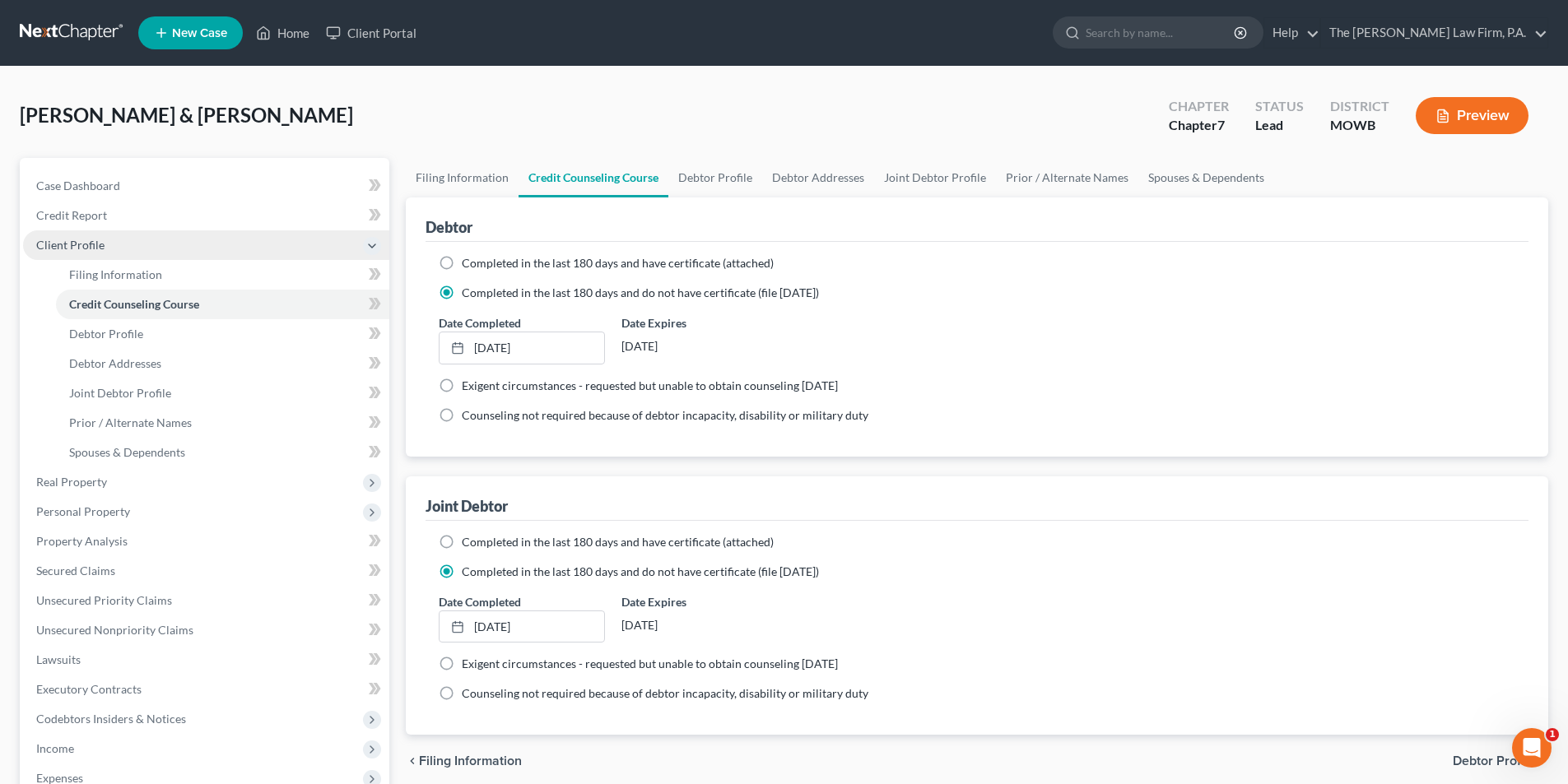
click at [73, 248] on span "Client Profile" at bounding box center [70, 244] width 69 height 14
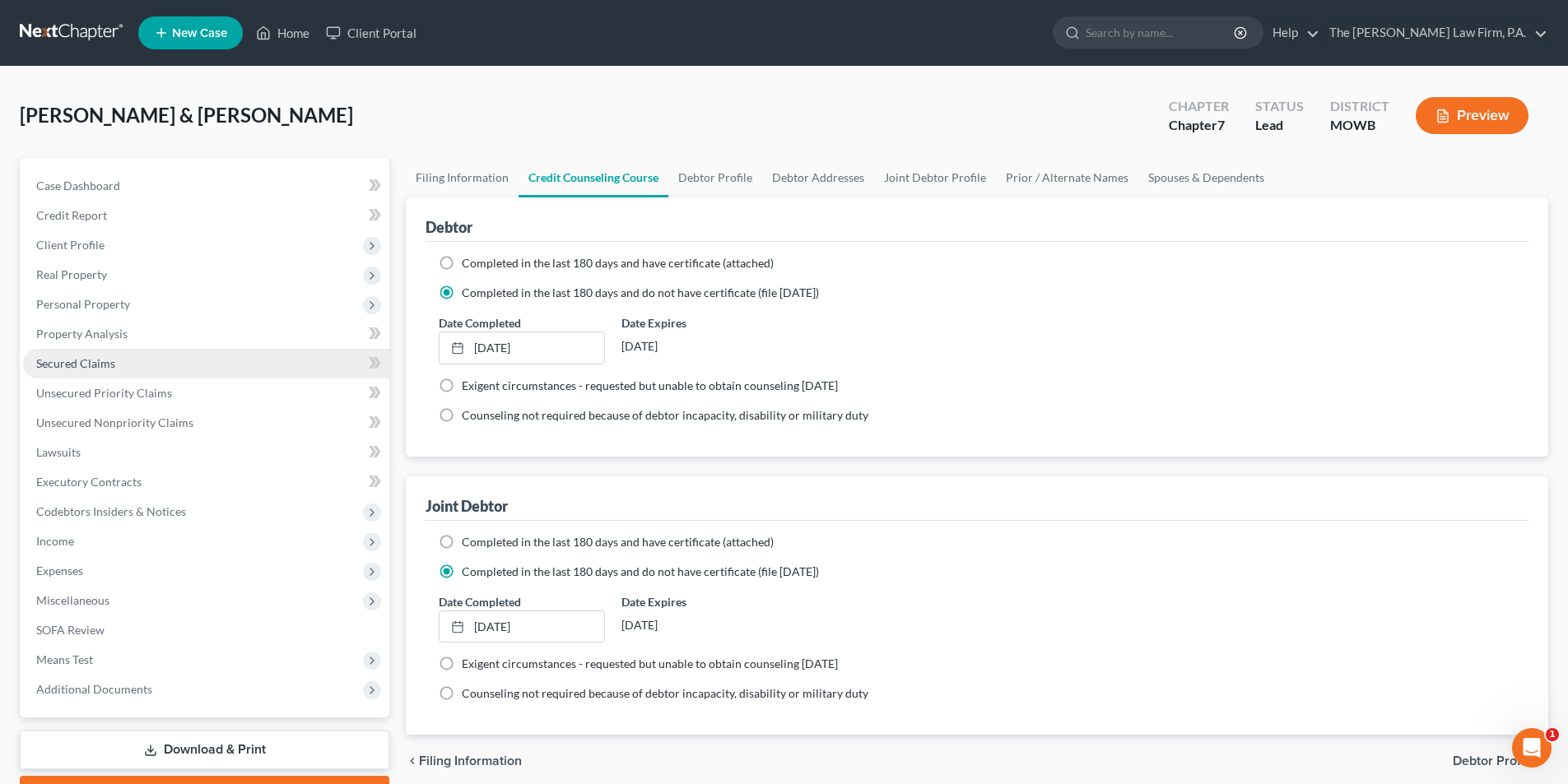
click at [84, 364] on span "Secured Claims" at bounding box center [75, 363] width 79 height 14
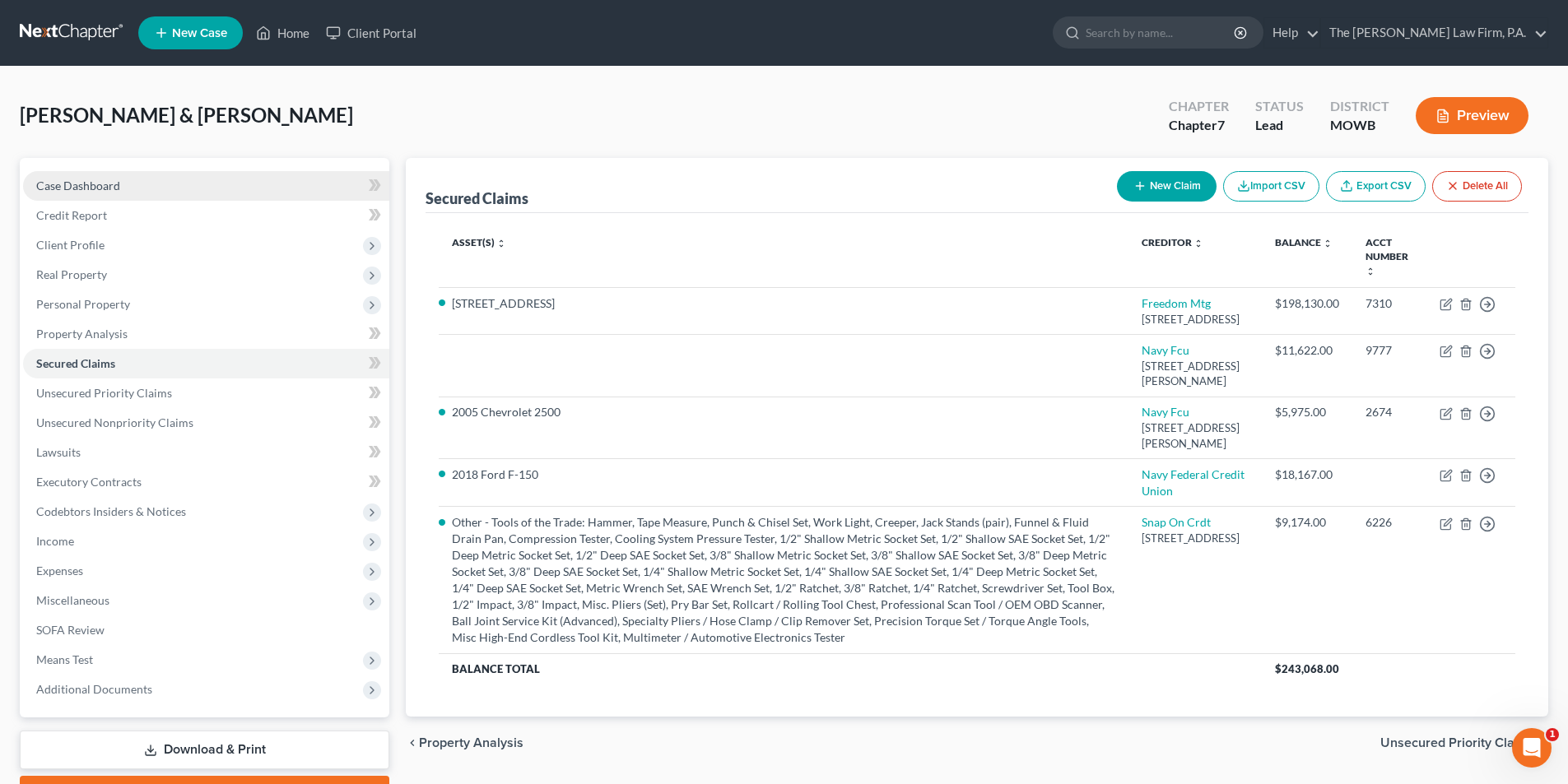
click at [77, 191] on span "Case Dashboard" at bounding box center [78, 186] width 84 height 14
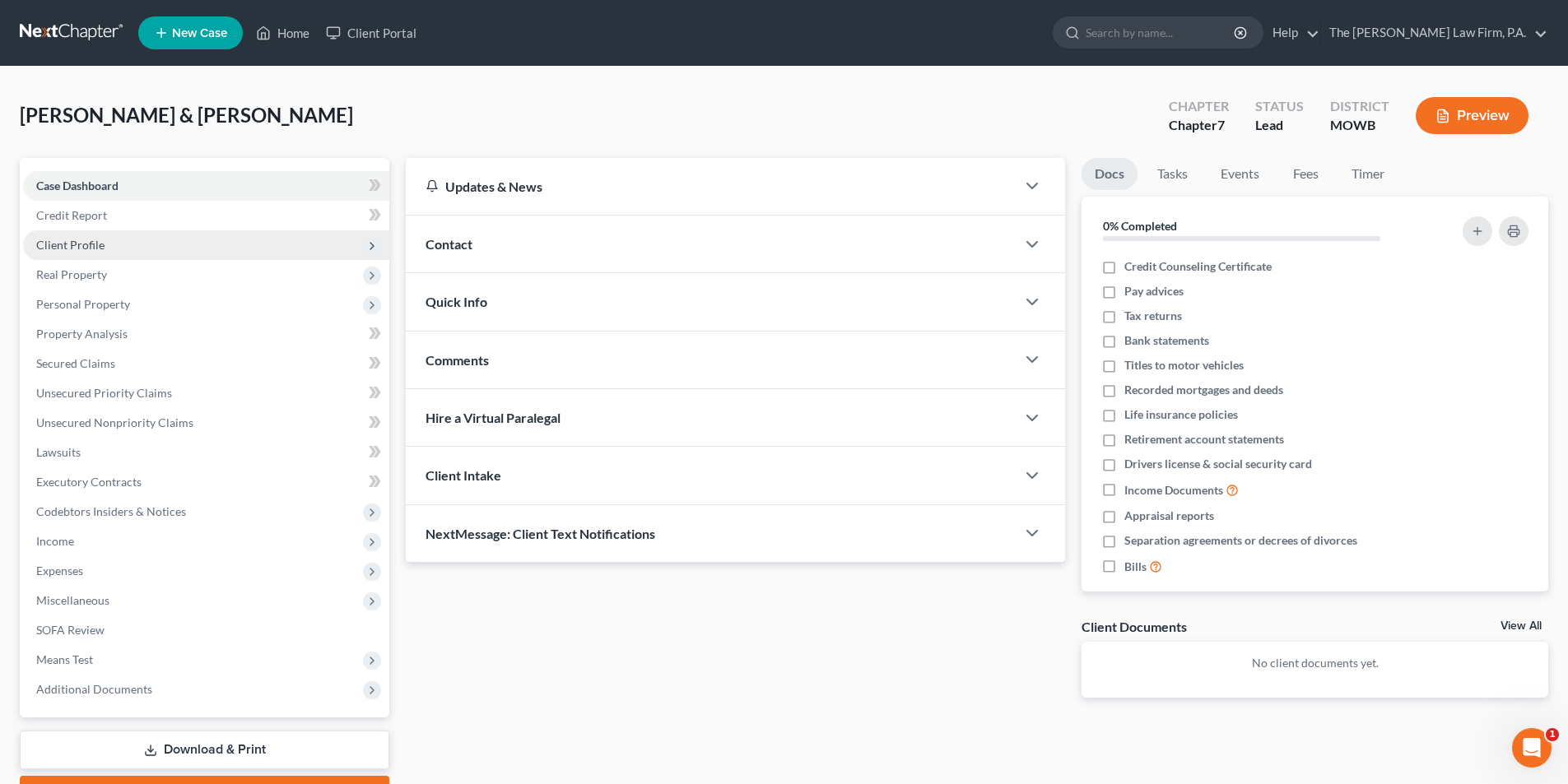
click at [67, 246] on span "Client Profile" at bounding box center [70, 244] width 69 height 14
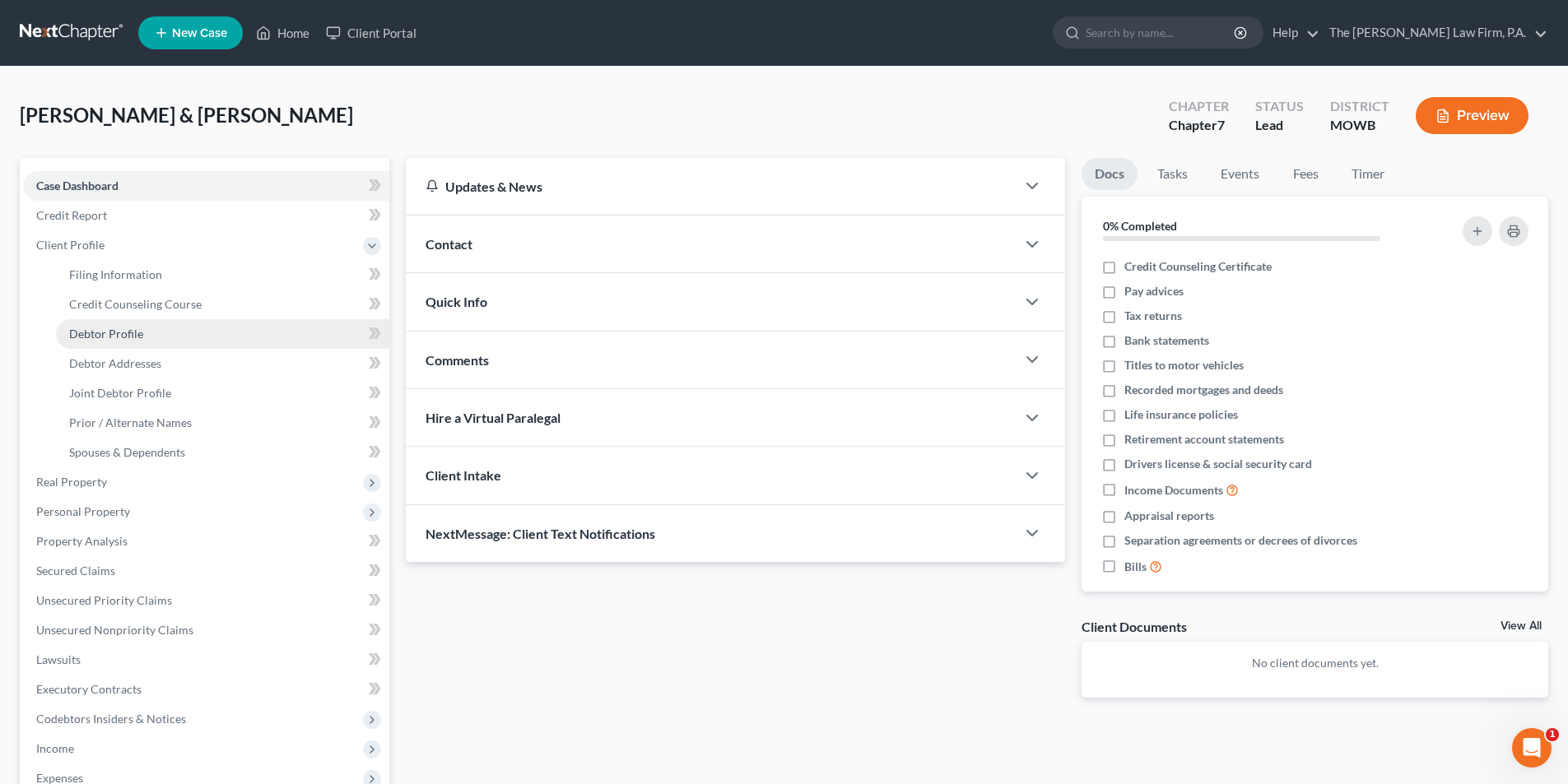
click at [120, 336] on span "Debtor Profile" at bounding box center [106, 333] width 74 height 14
select select "1"
select select "3"
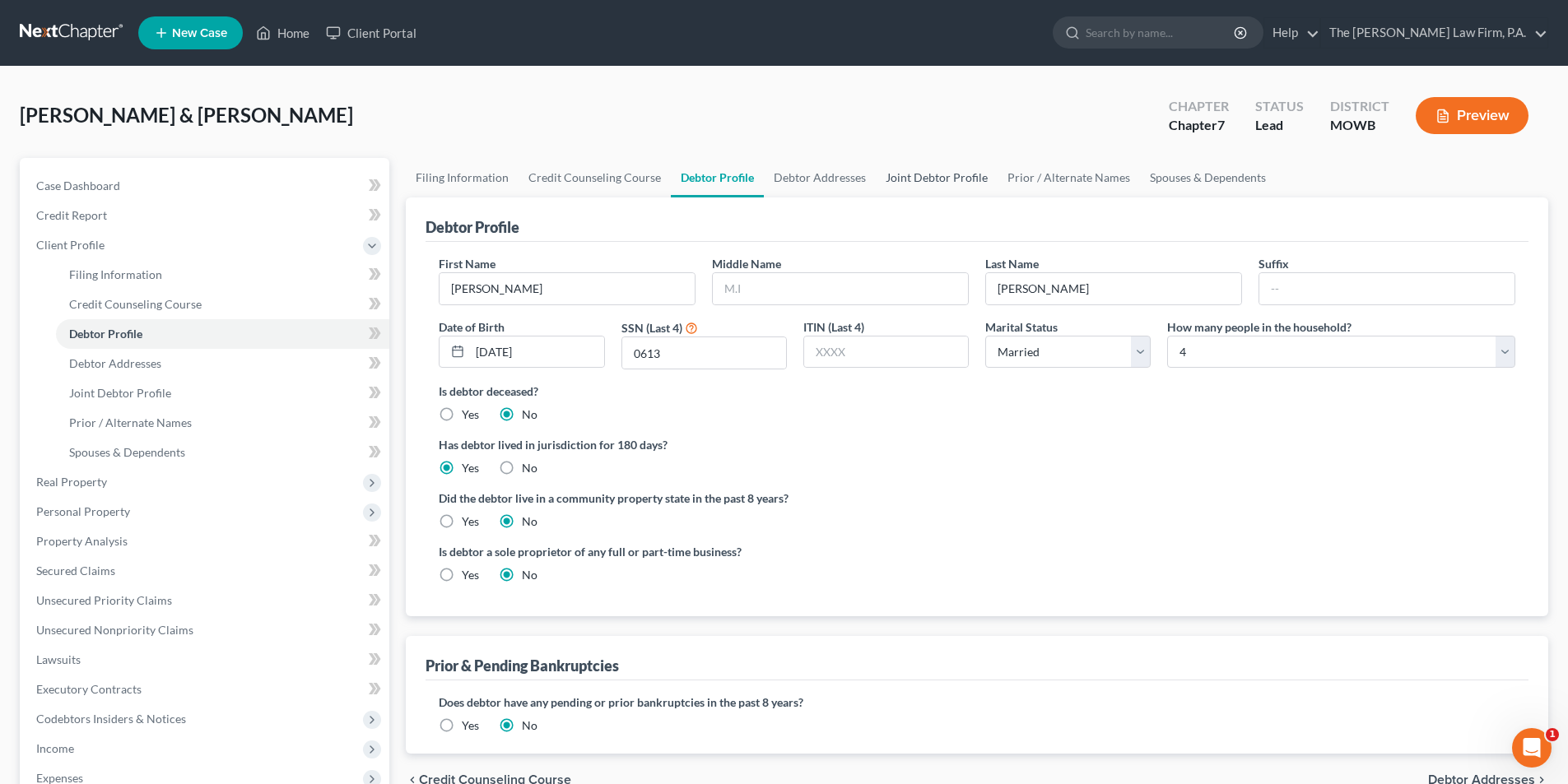
click at [922, 181] on link "Joint Debtor Profile" at bounding box center [937, 177] width 122 height 39
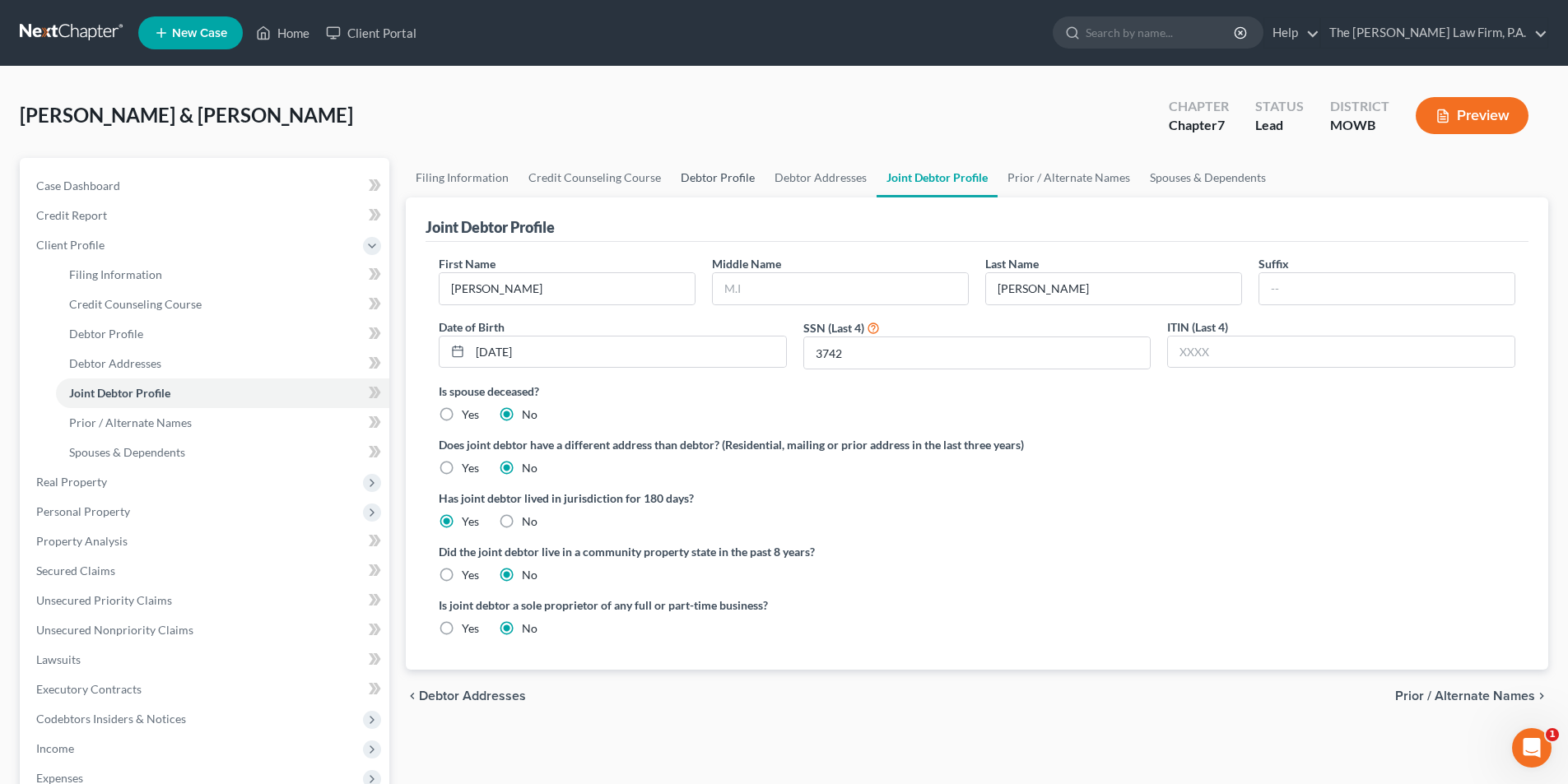
click at [696, 178] on link "Debtor Profile" at bounding box center [718, 177] width 94 height 39
select select "1"
select select "3"
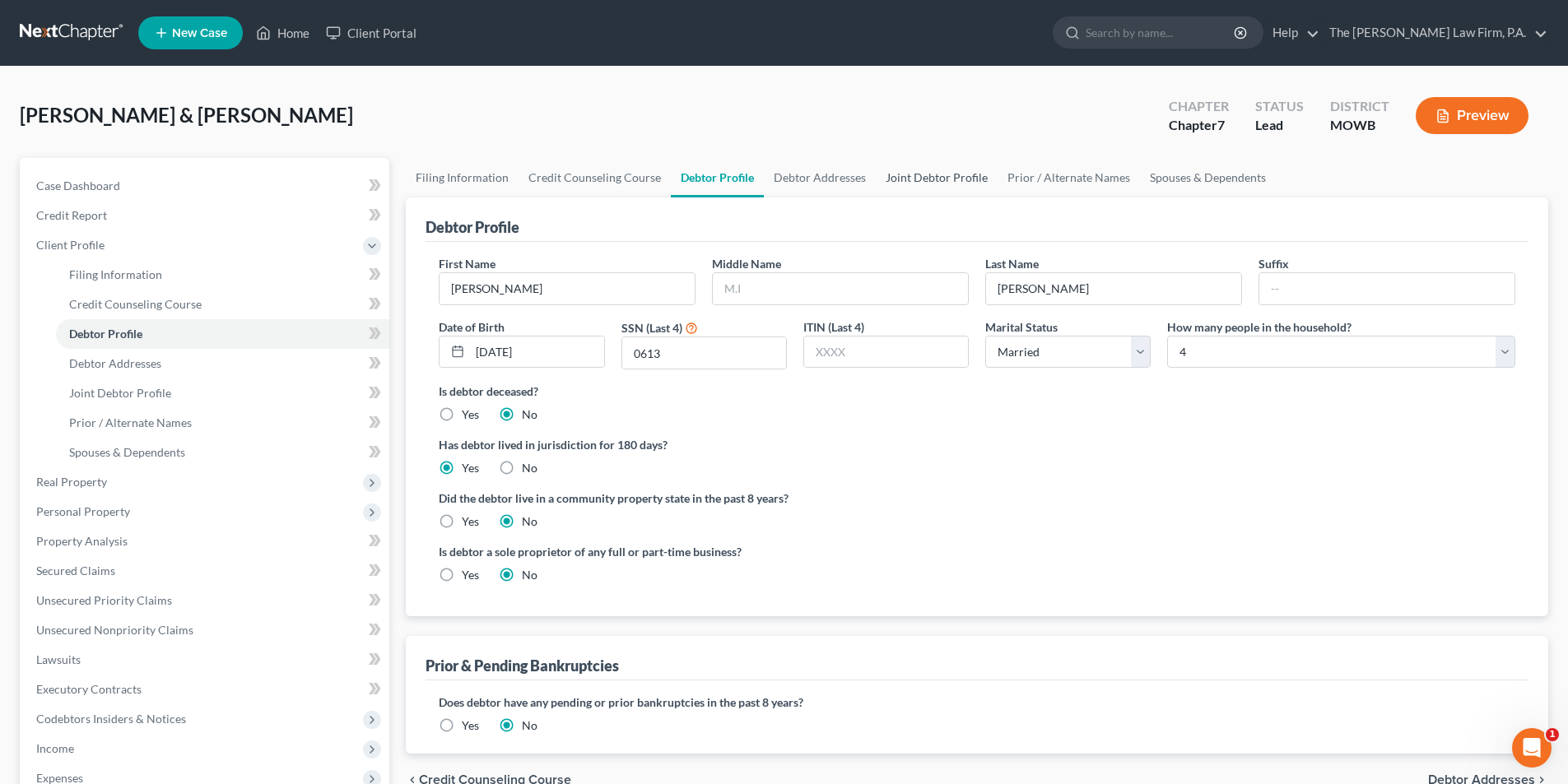
click at [912, 180] on link "Joint Debtor Profile" at bounding box center [937, 177] width 122 height 39
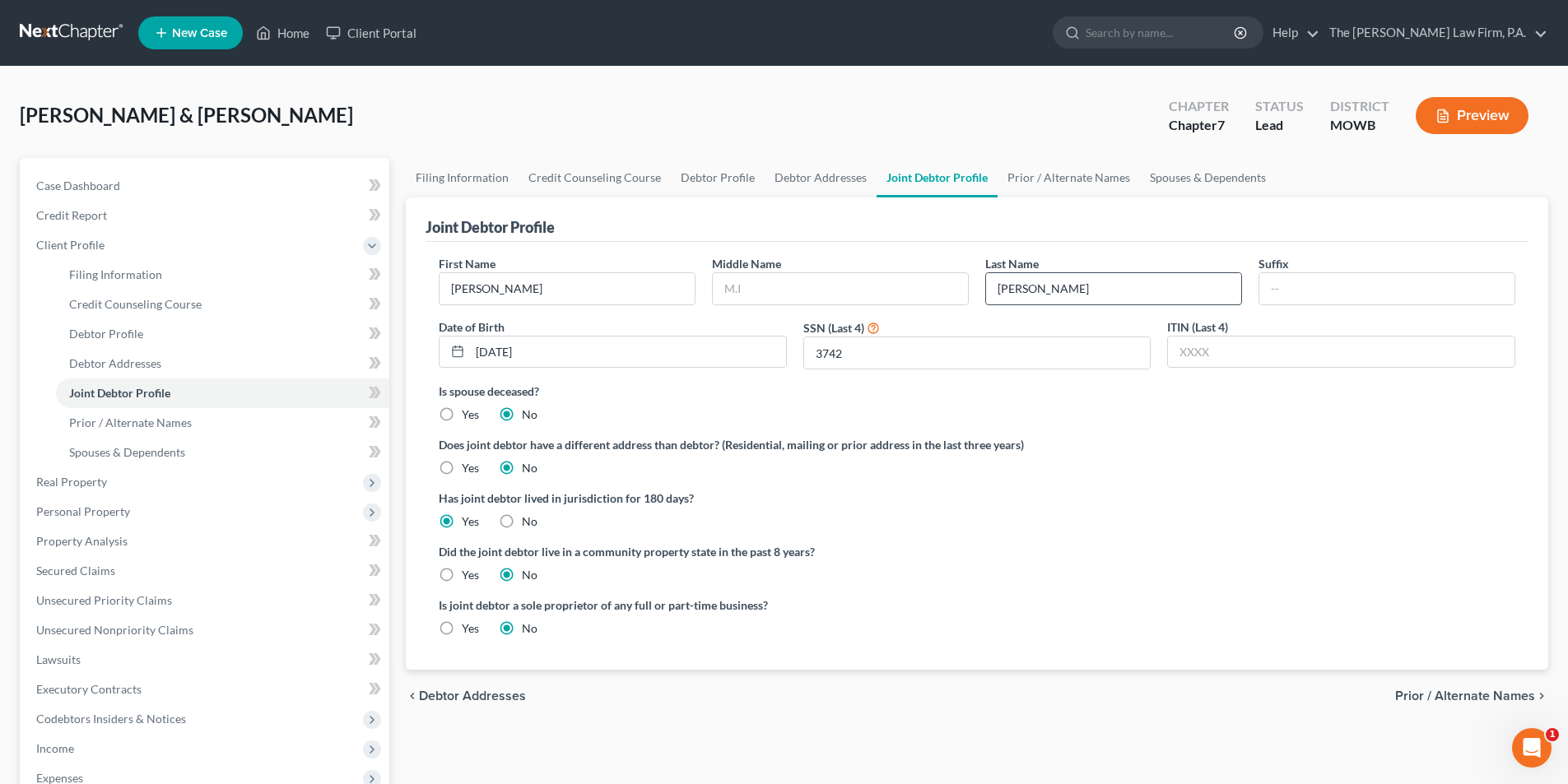
click at [1013, 290] on input "[PERSON_NAME]" at bounding box center [1113, 288] width 255 height 31
type input "[PERSON_NAME]"
click at [1064, 532] on ng-include "First Name [PERSON_NAME] Middle Name Last Name [PERSON_NAME] Date of Birth [DEM…" at bounding box center [976, 452] width 1076 height 395
click at [78, 573] on span "Secured Claims" at bounding box center [75, 570] width 79 height 14
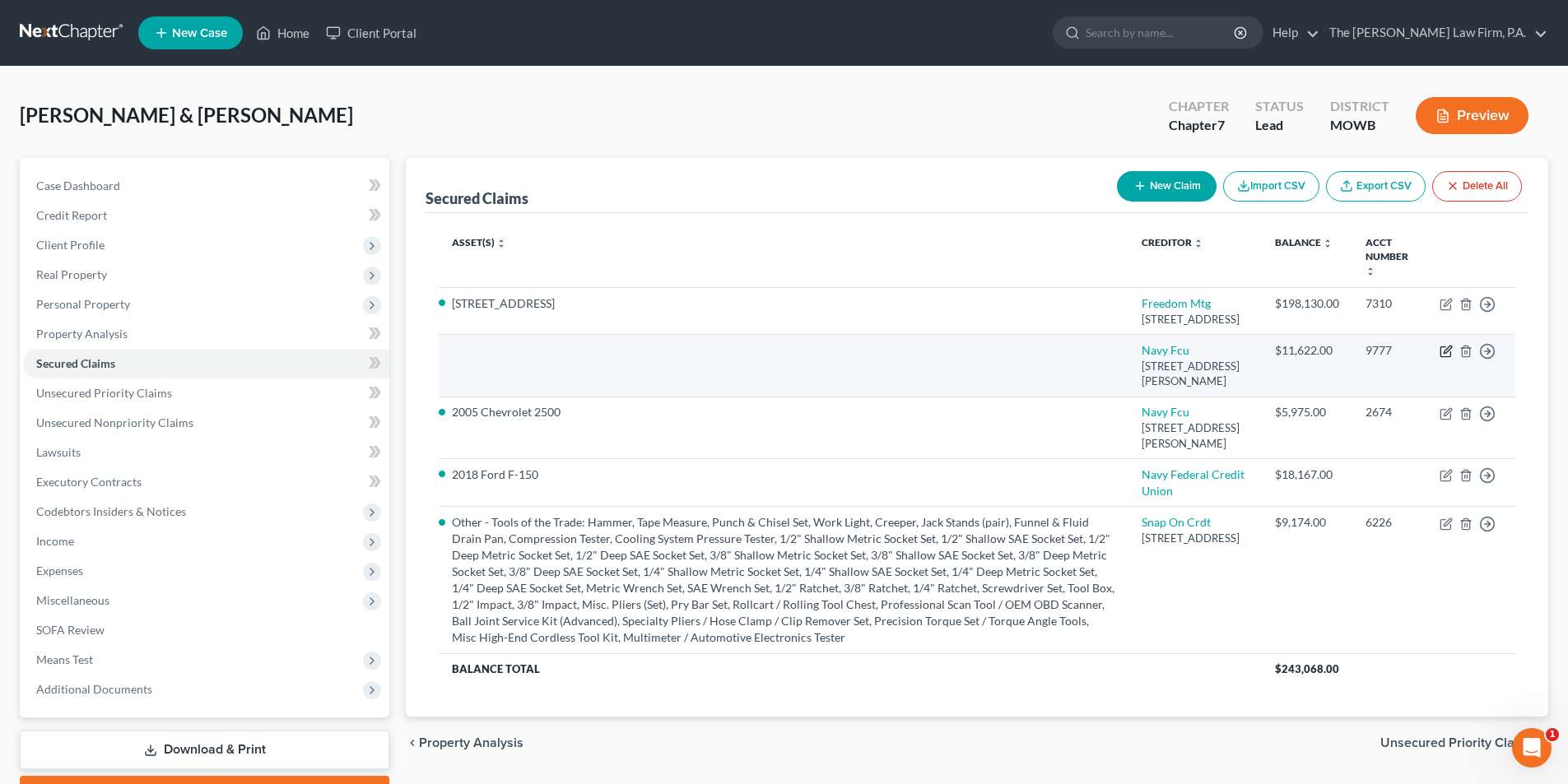
click at [1446, 358] on icon "button" at bounding box center [1446, 351] width 13 height 13
select select "48"
select select "2"
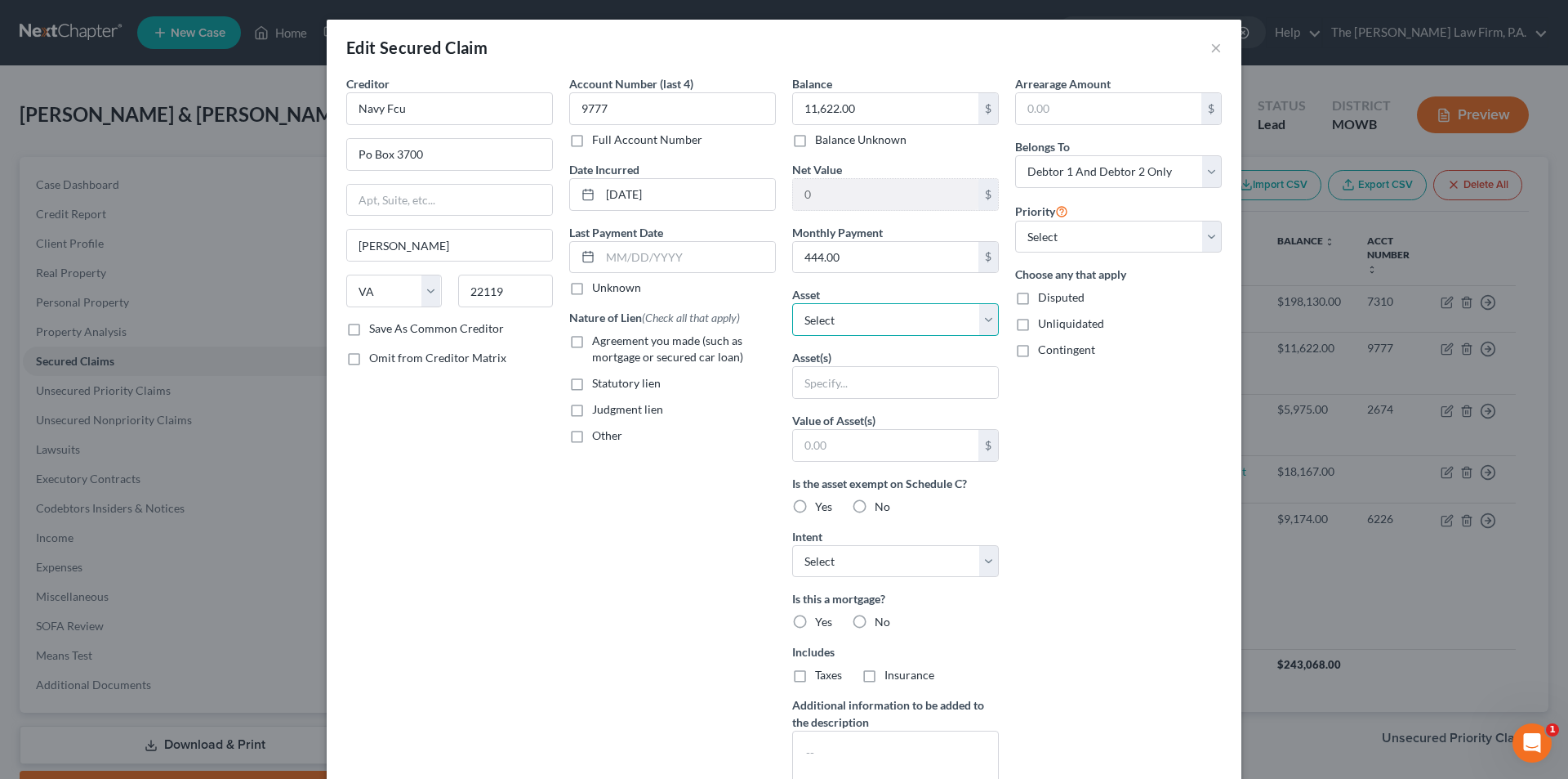
click at [812, 321] on select "Select Other Multiple Assets GTE Federal Credit Union Savings Account (Savings …" at bounding box center [896, 319] width 207 height 32
select select "14"
click at [793, 303] on select "Select Other Multiple Assets GTE Federal Credit Union Savings Account (Savings …" at bounding box center [896, 319] width 207 height 32
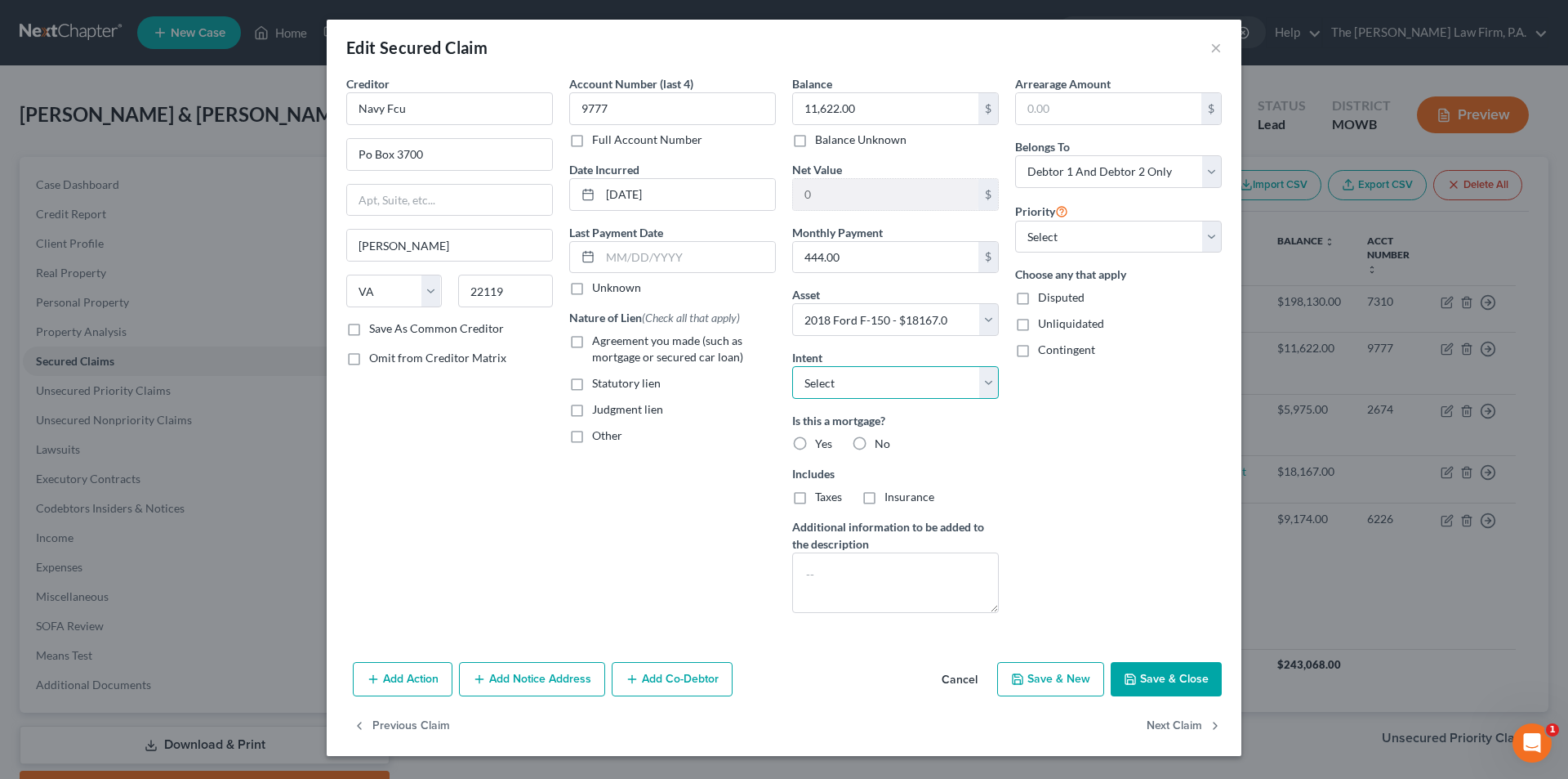
click at [878, 388] on select "Select Surrender Redeem Reaffirm Avoid Other" at bounding box center [896, 382] width 207 height 32
select select "2"
click at [793, 366] on select "Select Surrender Redeem Reaffirm Avoid Other" at bounding box center [896, 382] width 207 height 32
click at [875, 445] on label "No" at bounding box center [882, 443] width 16 height 17
click at [882, 445] on input "No" at bounding box center [887, 440] width 11 height 11
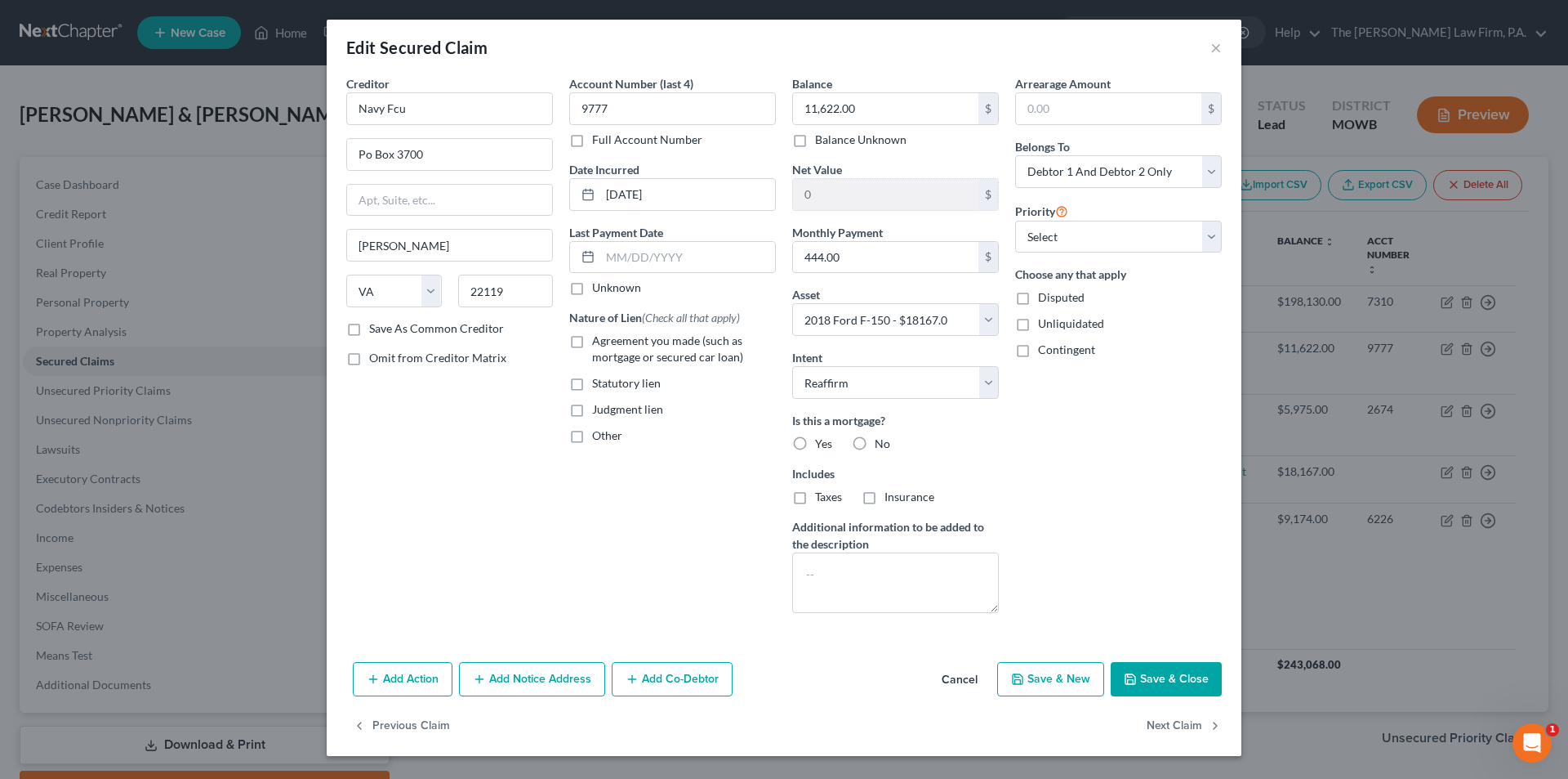
radio input "true"
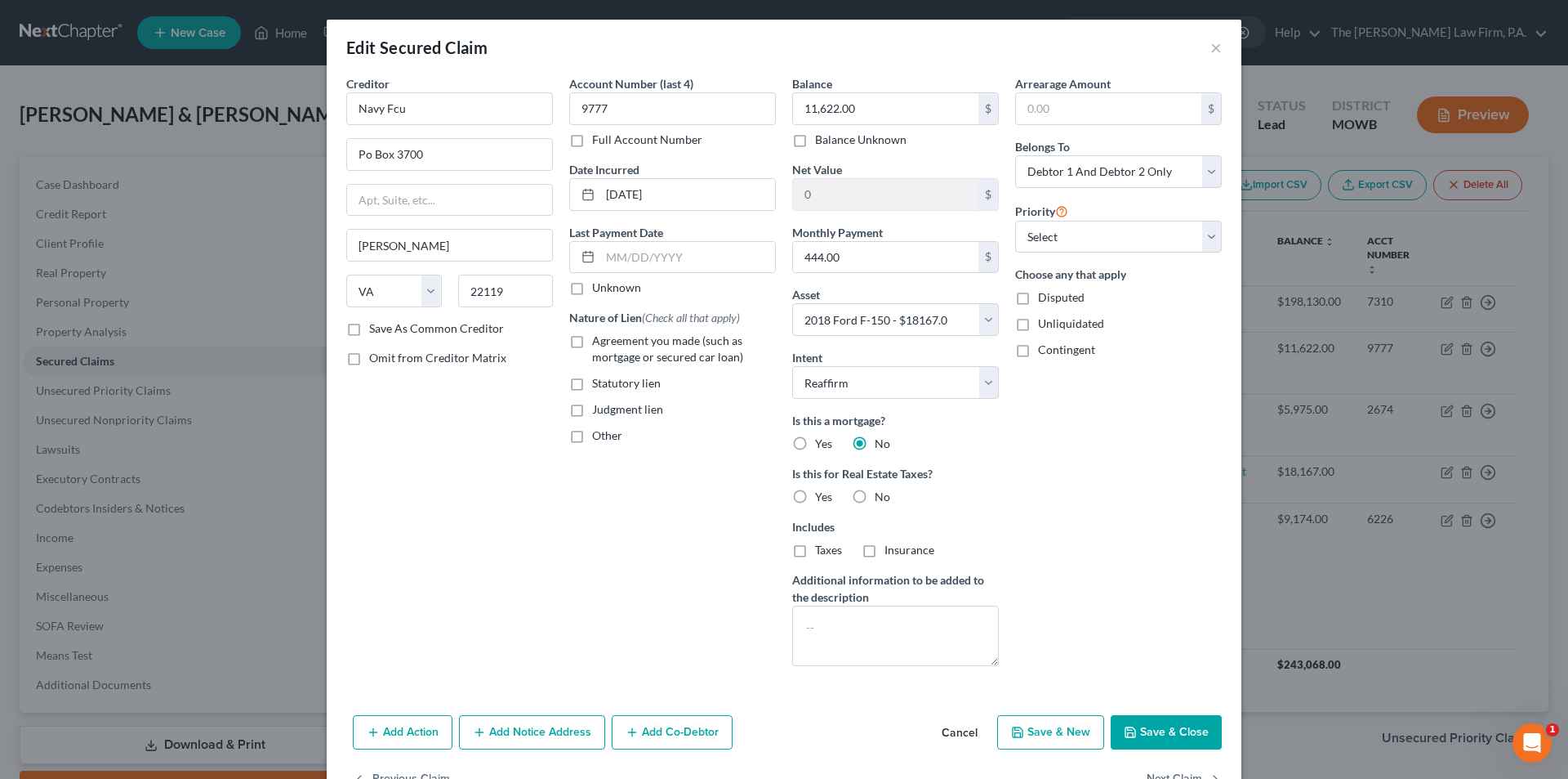
click at [592, 337] on label "Agreement you made (such as mortgage or secured car loan)" at bounding box center [683, 349] width 183 height 32
click at [598, 337] on input "Agreement you made (such as mortgage or secured car loan)" at bounding box center [603, 338] width 11 height 11
checkbox input "true"
click at [1175, 735] on button "Save & Close" at bounding box center [1166, 732] width 111 height 34
select select
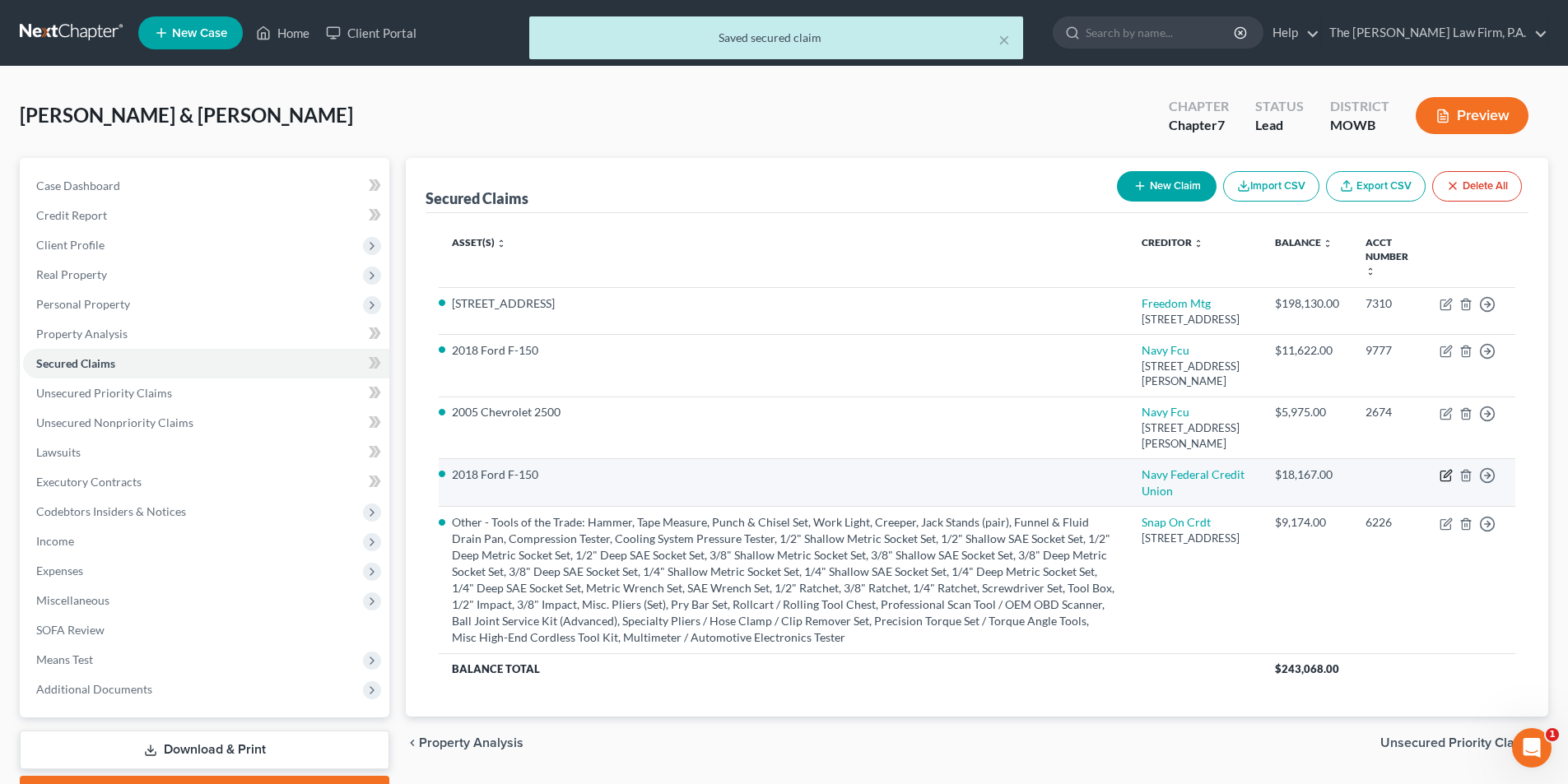
click at [1447, 482] on icon "button" at bounding box center [1446, 476] width 13 height 13
select select "2"
select select "0"
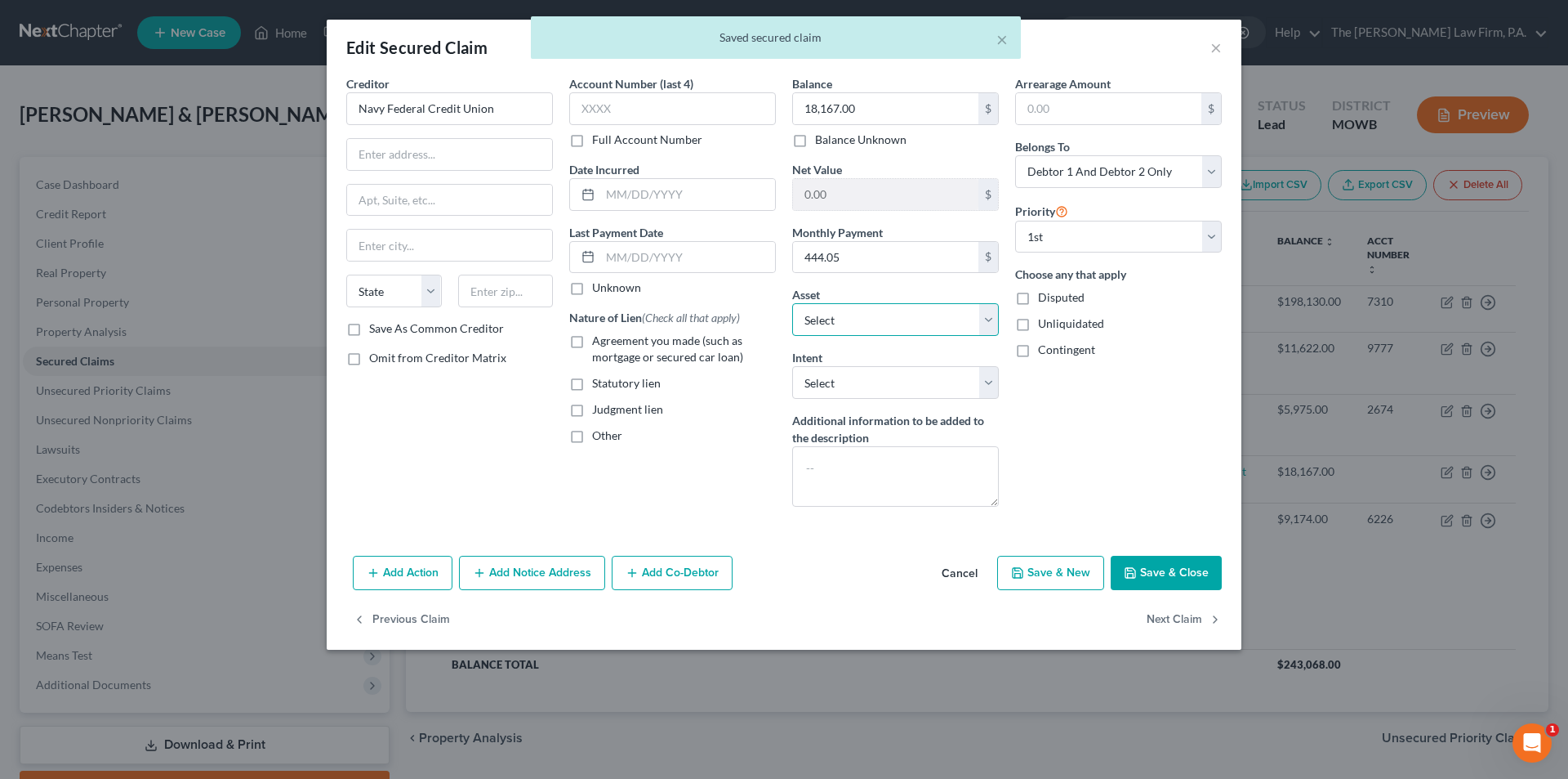
click at [868, 321] on select "Select Other Multiple Assets GTE Federal Credit Union Savings Account (Savings …" at bounding box center [896, 319] width 207 height 32
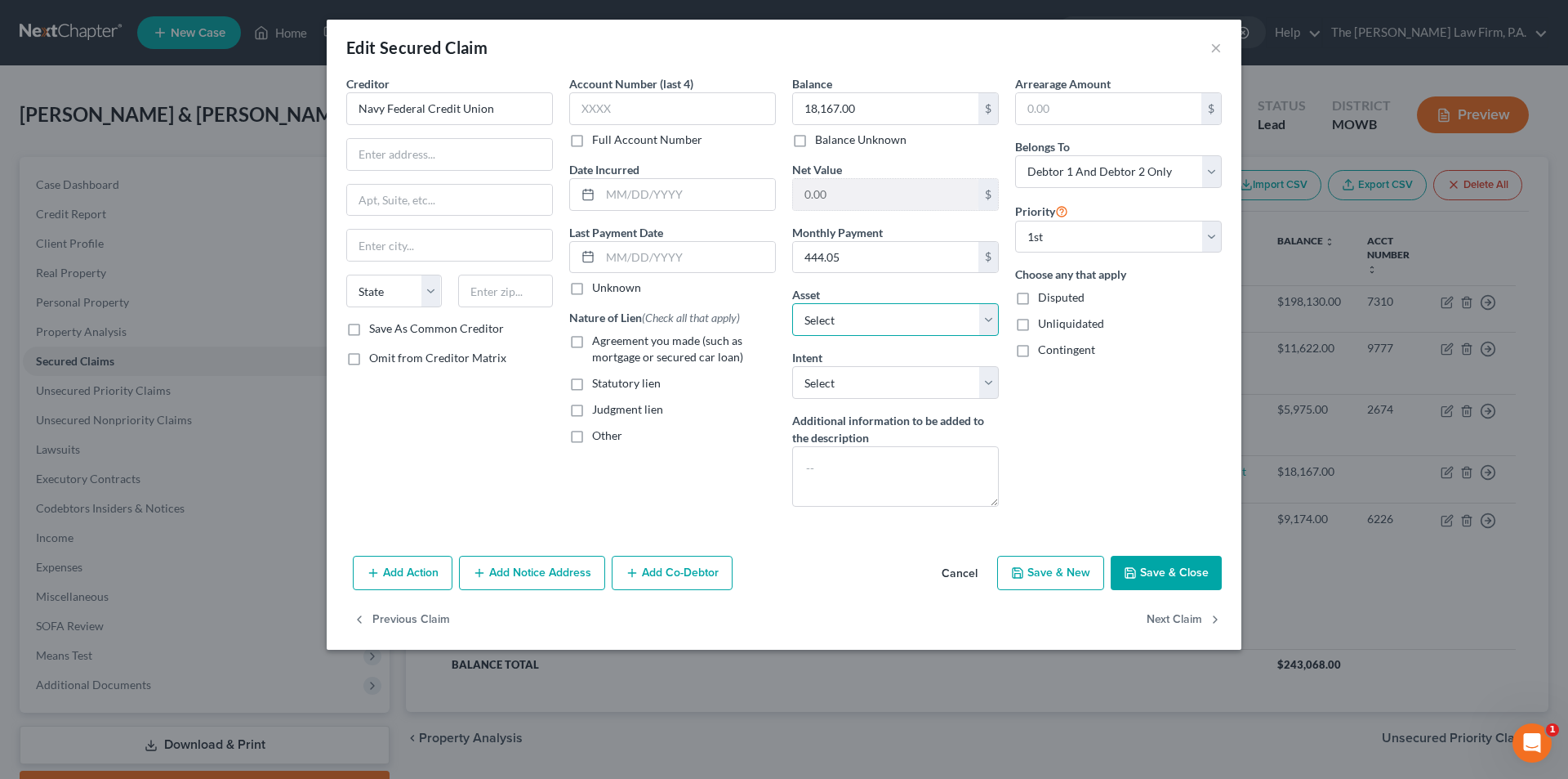
click at [793, 303] on select "Select Other Multiple Assets GTE Federal Credit Union Savings Account (Savings …" at bounding box center [896, 319] width 207 height 32
click at [696, 428] on div "Other" at bounding box center [672, 436] width 207 height 17
click at [1165, 571] on button "Save & Close" at bounding box center [1166, 572] width 111 height 34
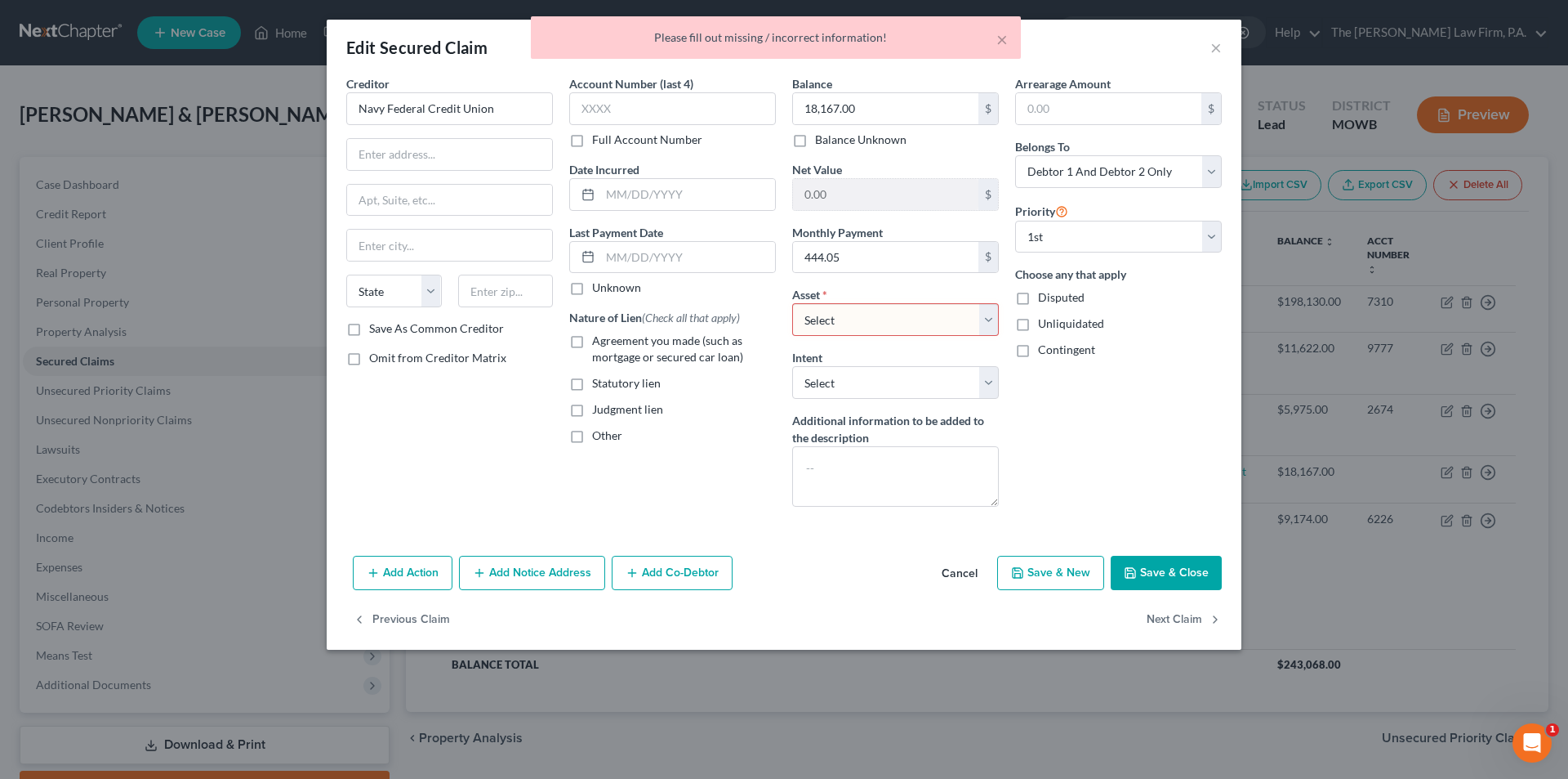
click at [697, 394] on div "Nature of Lien (Check all that apply) Agreement you made (such as mortgage or s…" at bounding box center [672, 376] width 207 height 135
click at [827, 323] on select "Select Other Multiple Assets GTE Federal Credit Union Savings Account (Savings …" at bounding box center [896, 319] width 207 height 32
select select "0"
click at [793, 303] on select "Select Other Multiple Assets GTE Federal Credit Union Savings Account (Savings …" at bounding box center [896, 319] width 207 height 32
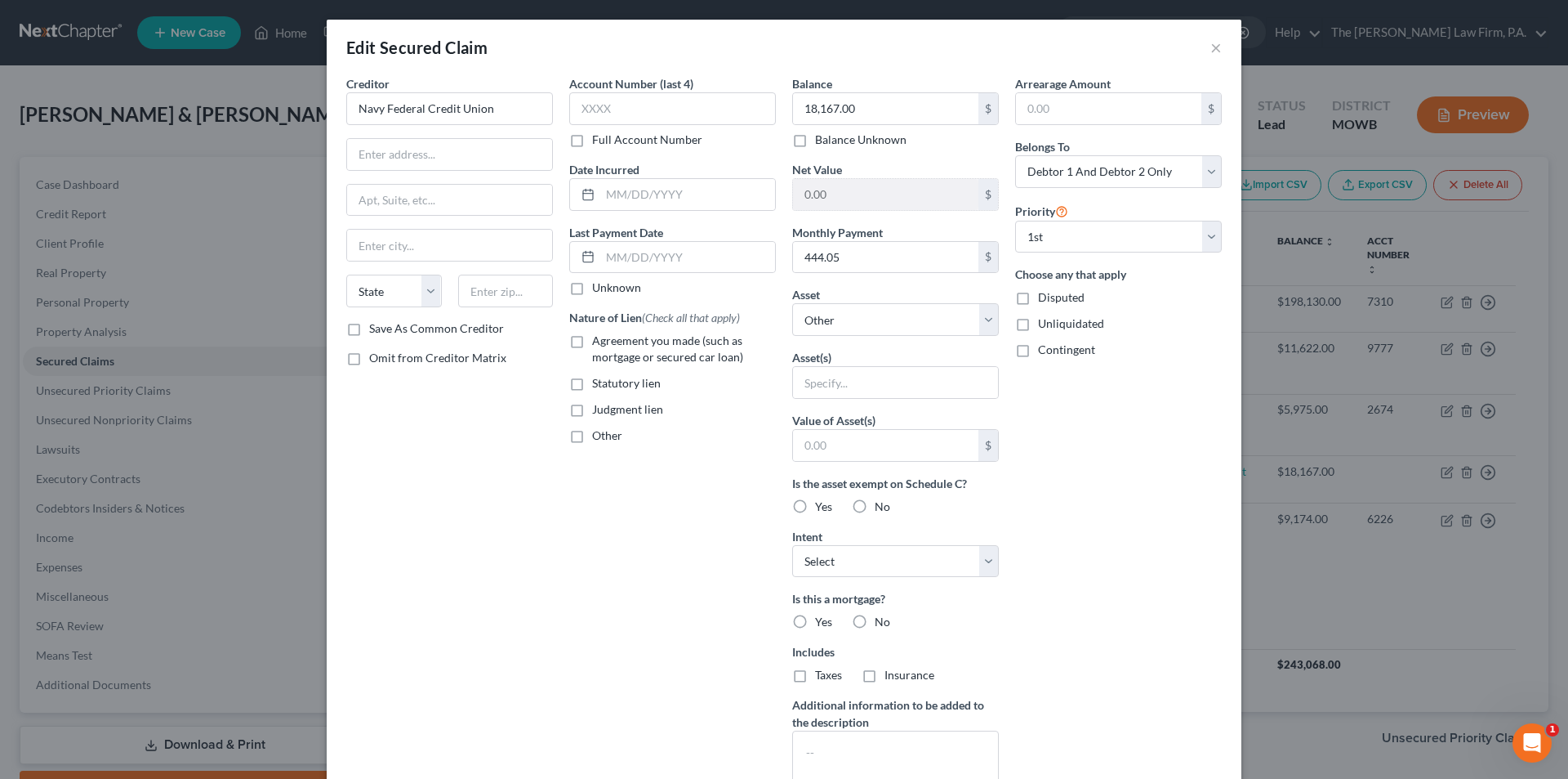
click at [703, 430] on div "Other" at bounding box center [672, 436] width 207 height 17
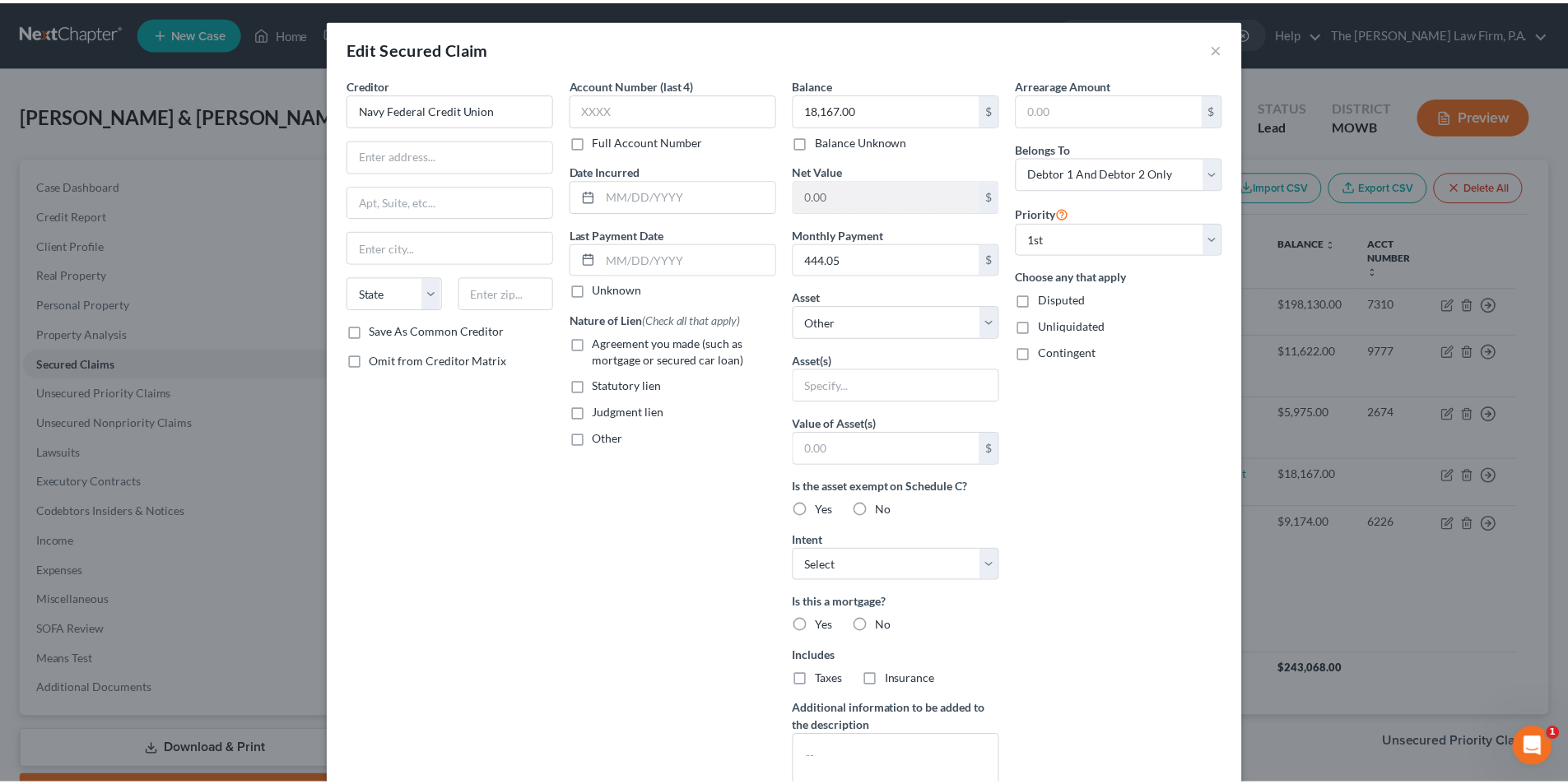
scroll to position [177, 0]
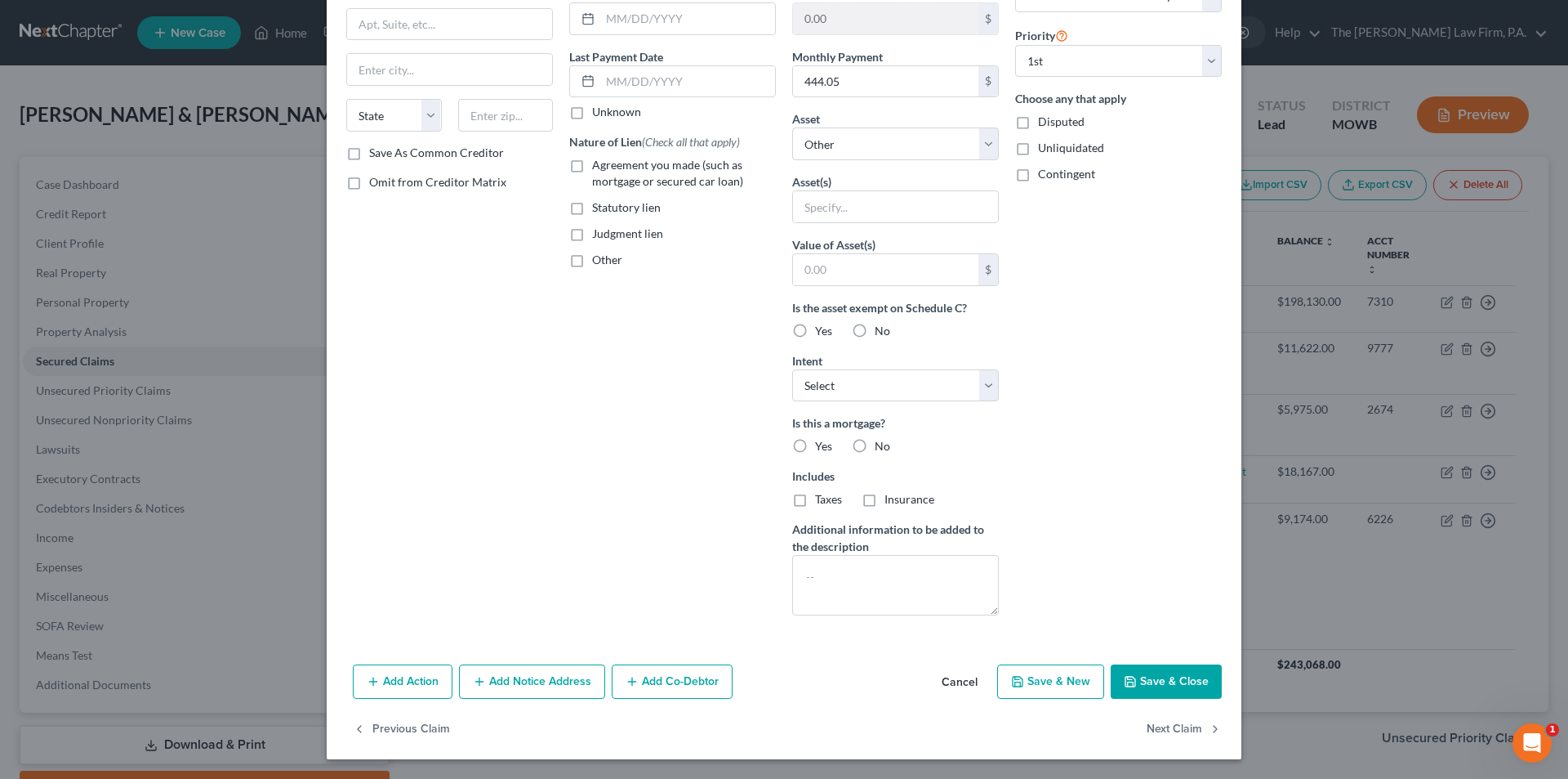
click at [1189, 666] on button "Save & Close" at bounding box center [1166, 681] width 111 height 34
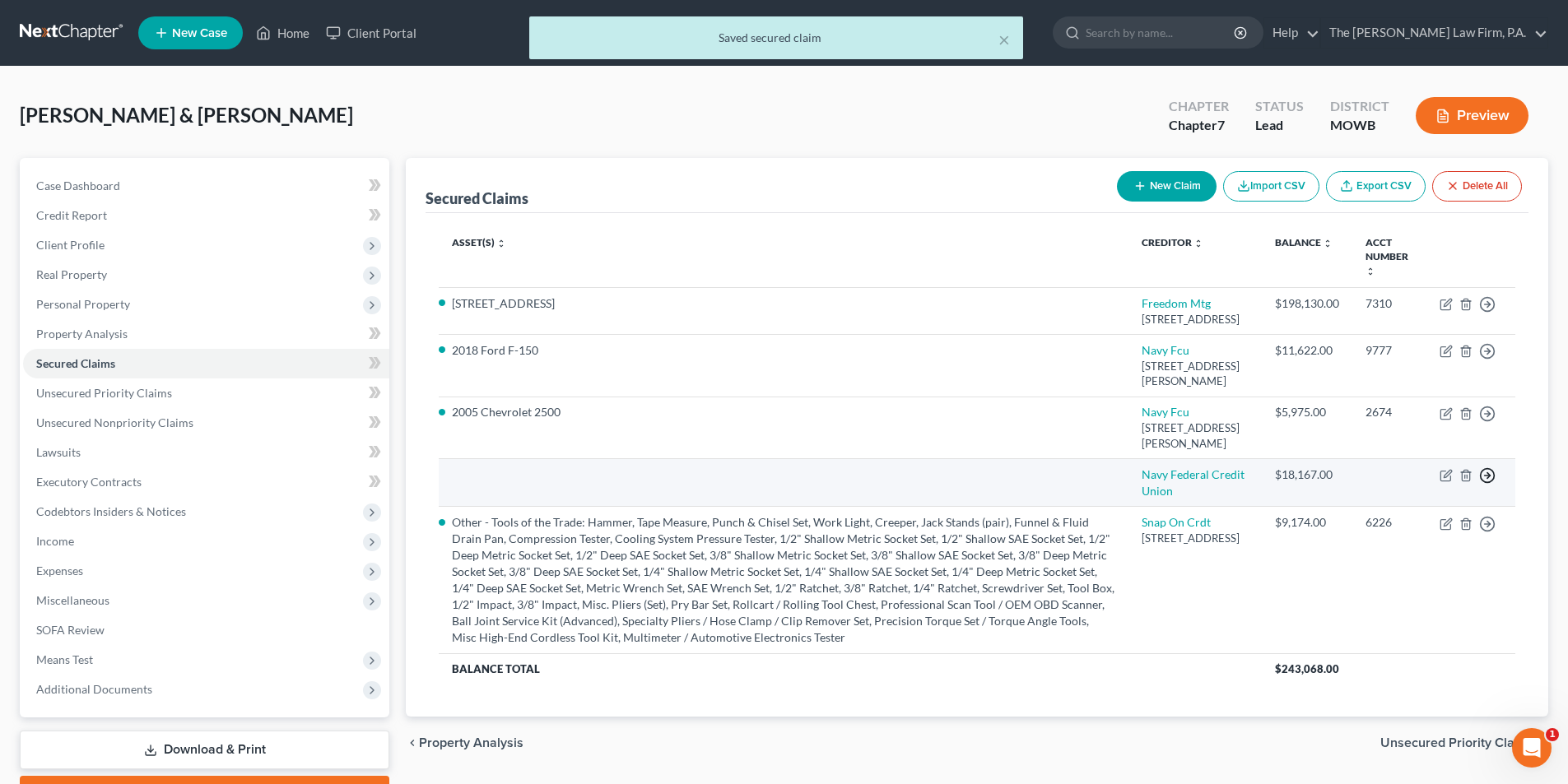
click at [1491, 484] on icon "button" at bounding box center [1487, 476] width 17 height 17
click at [1381, 529] on link "Move to F" at bounding box center [1412, 514] width 137 height 28
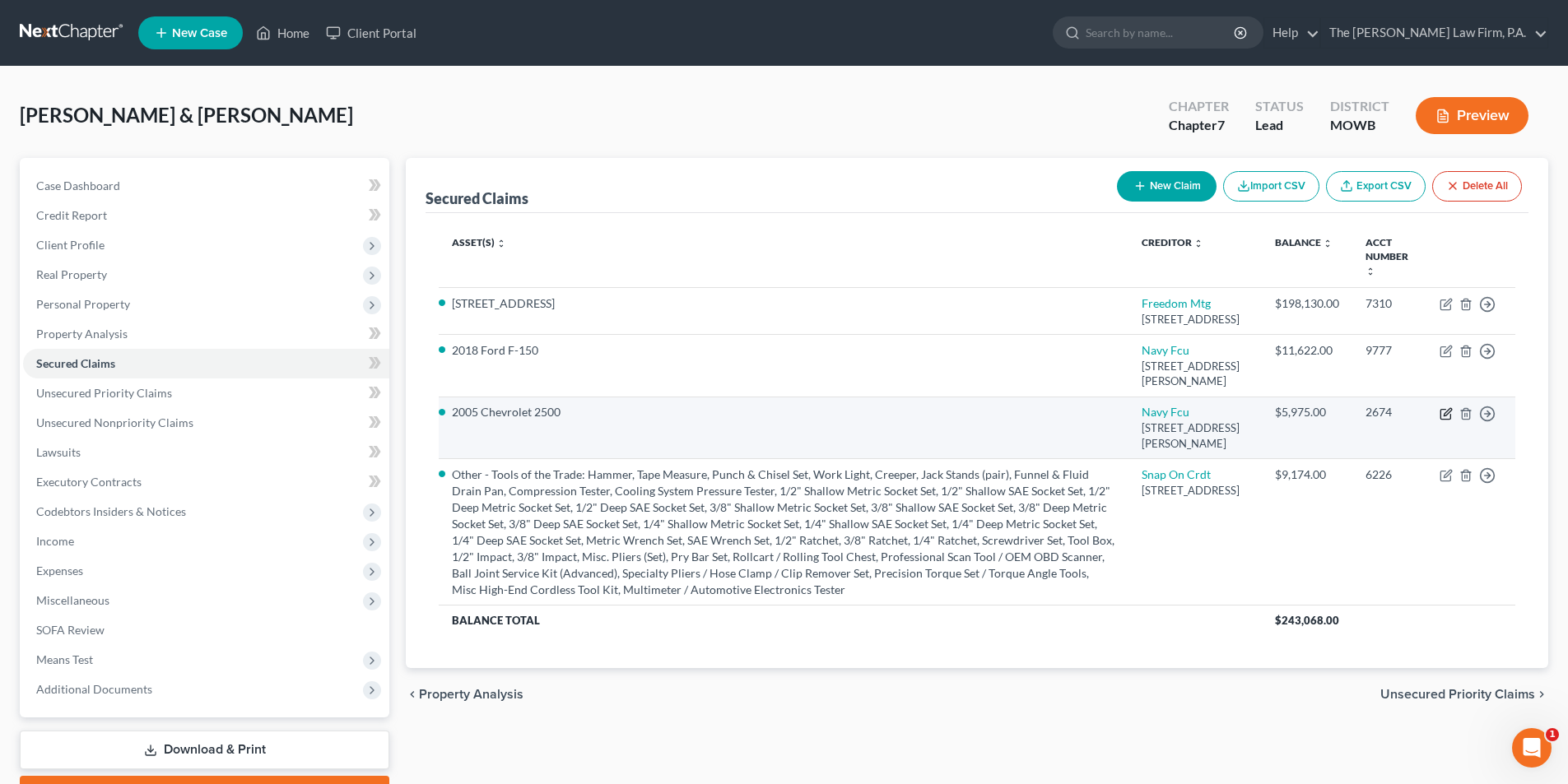
click at [1448, 420] on icon "button" at bounding box center [1446, 414] width 13 height 13
select select "48"
select select "15"
select select "2"
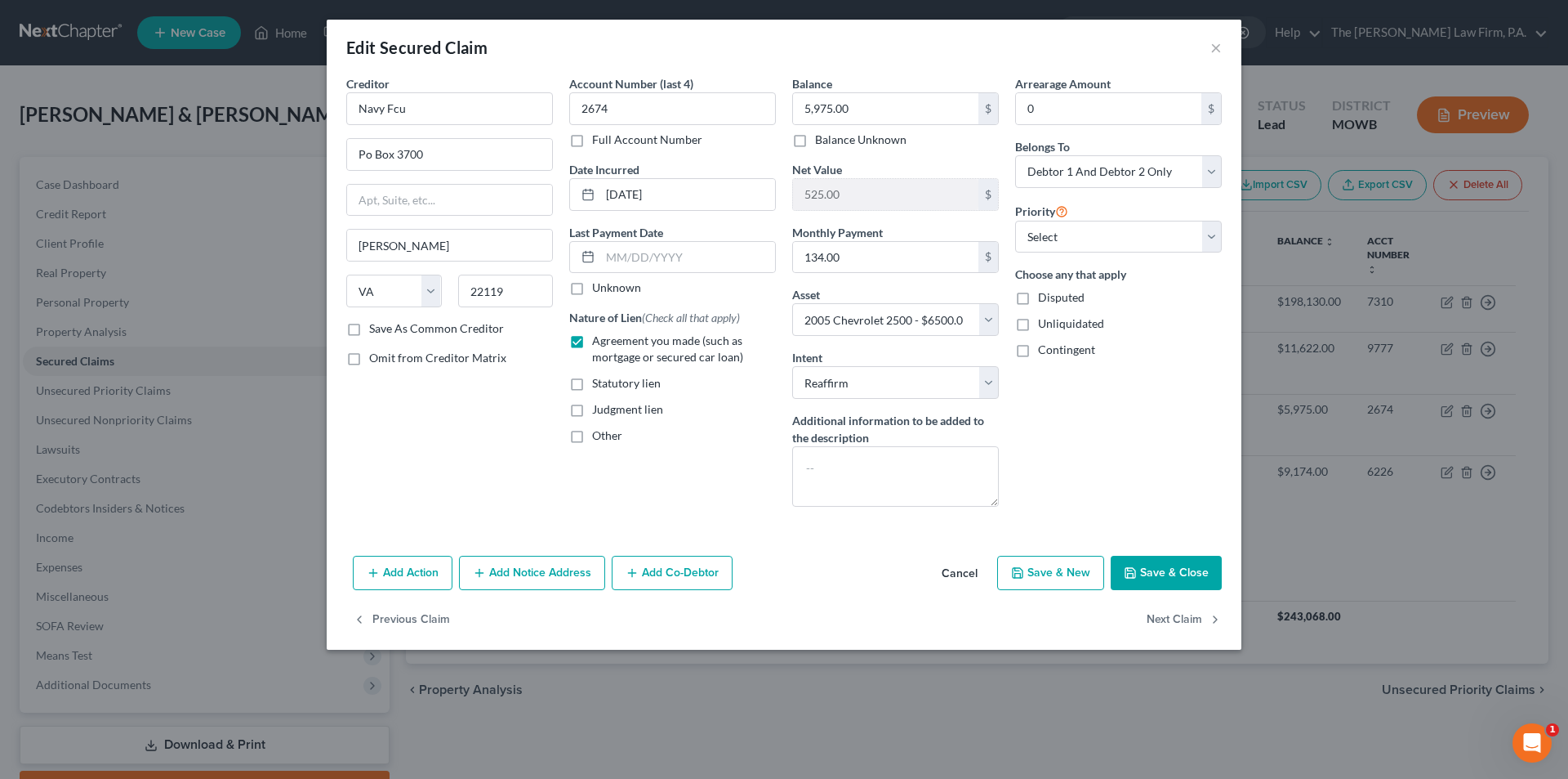
click at [1203, 571] on button "Save & Close" at bounding box center [1166, 572] width 111 height 34
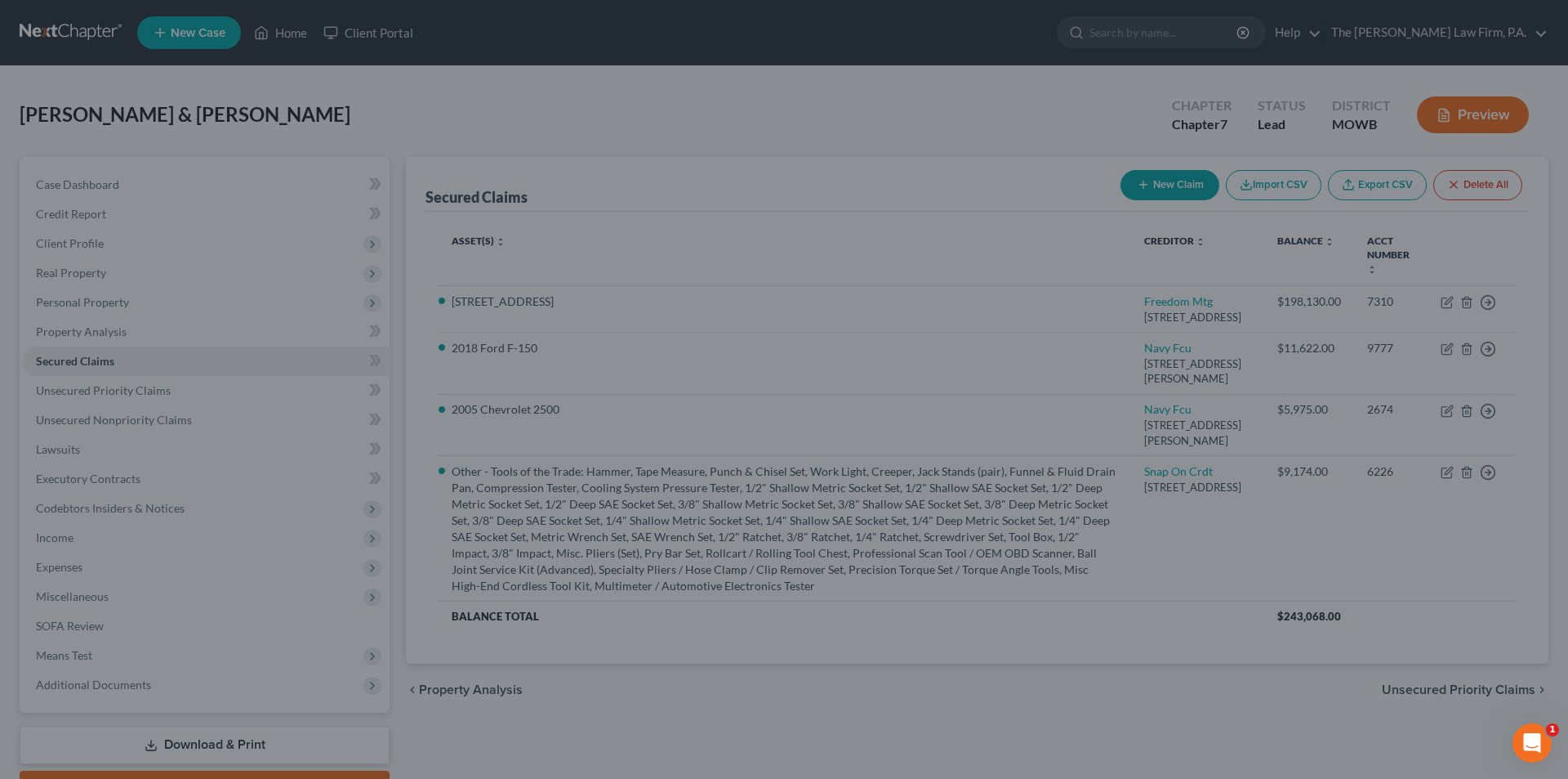
select select "15"
